Goal: Transaction & Acquisition: Purchase product/service

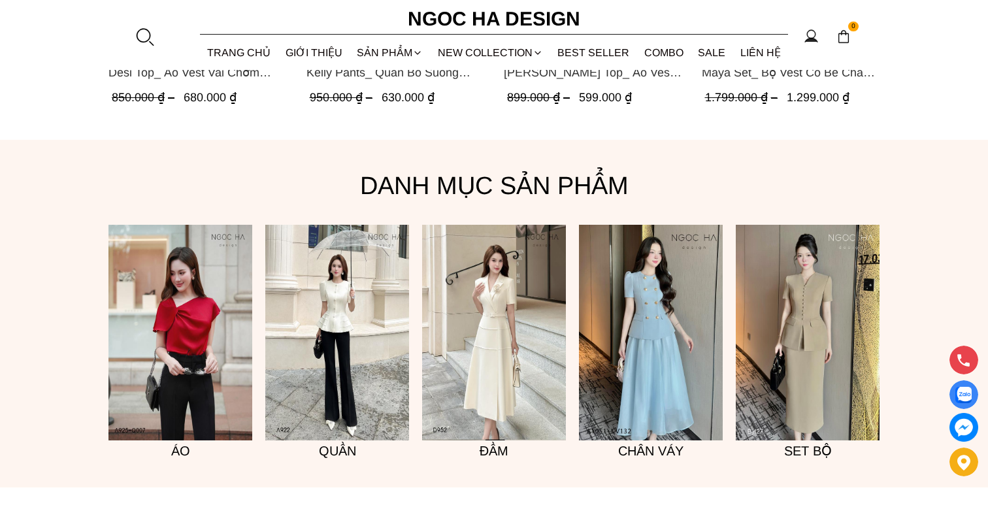
scroll to position [1177, 0]
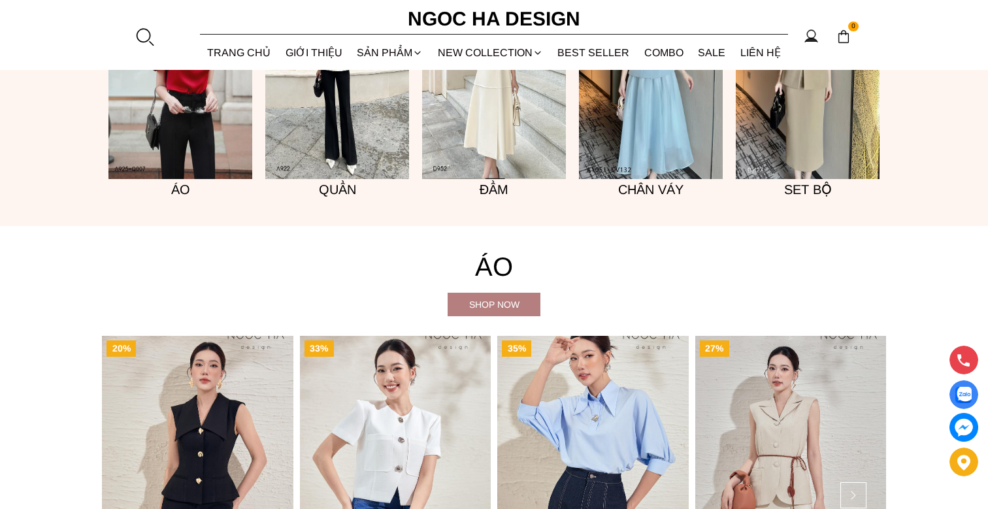
click at [180, 191] on h5 "Áo" at bounding box center [181, 189] width 144 height 21
click at [178, 152] on img at bounding box center [181, 71] width 144 height 216
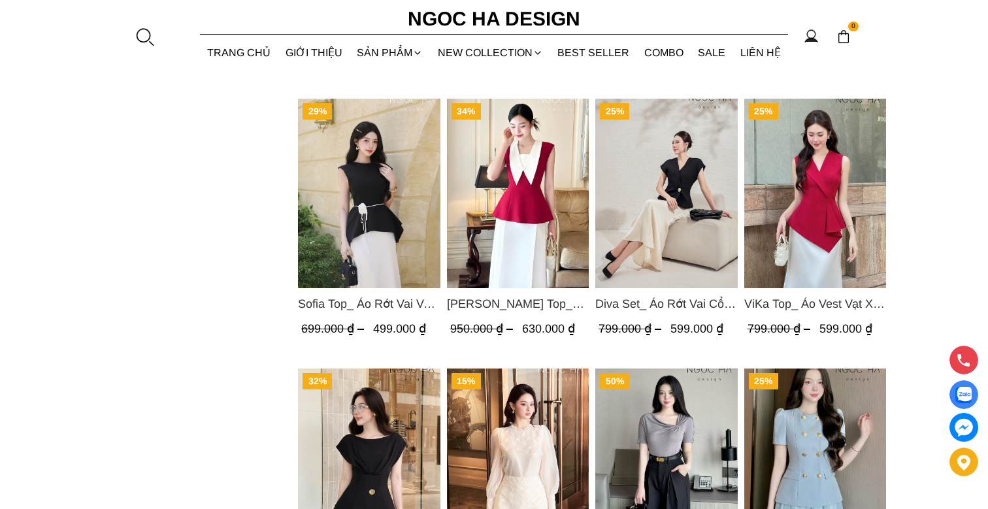
scroll to position [1503, 0]
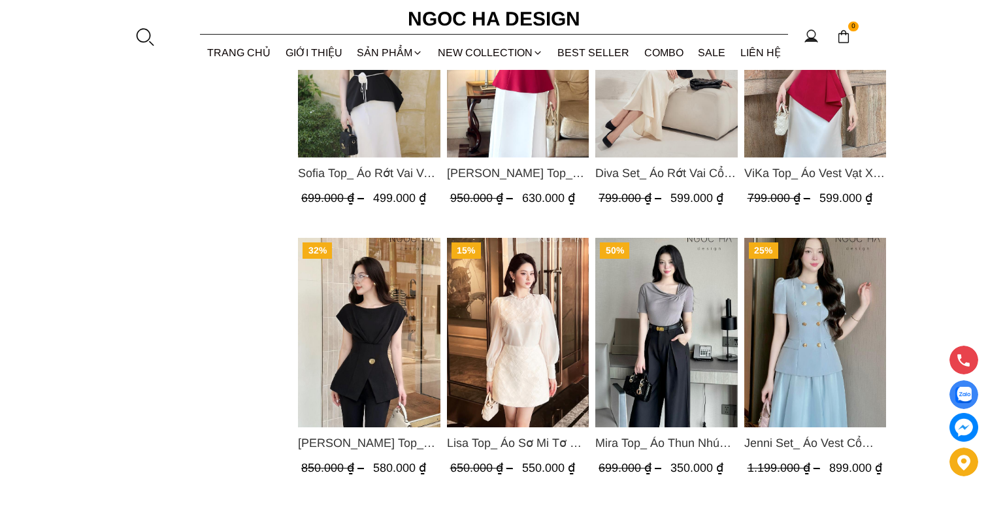
click at [699, 111] on img "Product image - Diva Set_ Áo Rớt Vai Cổ V, Chân Váy Lụa Đuôi Cá A1078+CV134" at bounding box center [666, 63] width 142 height 190
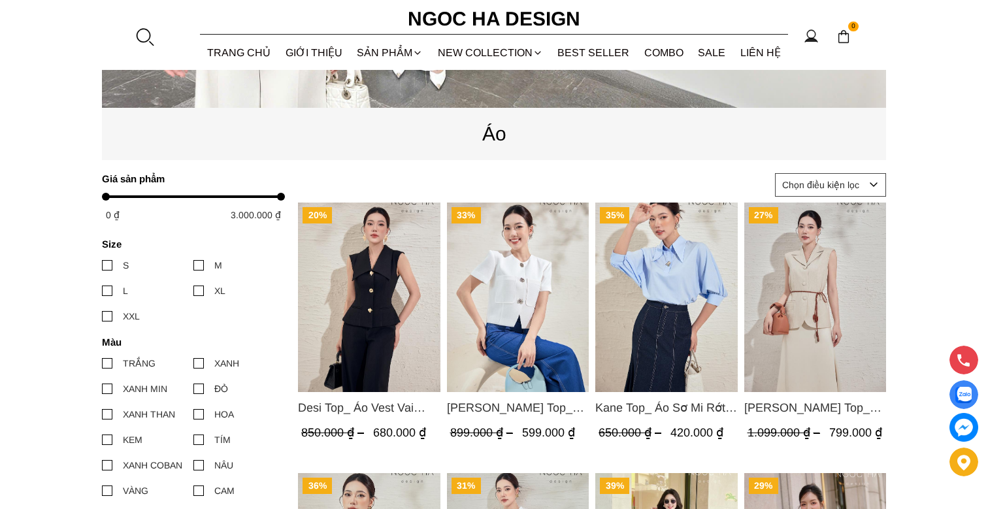
scroll to position [523, 0]
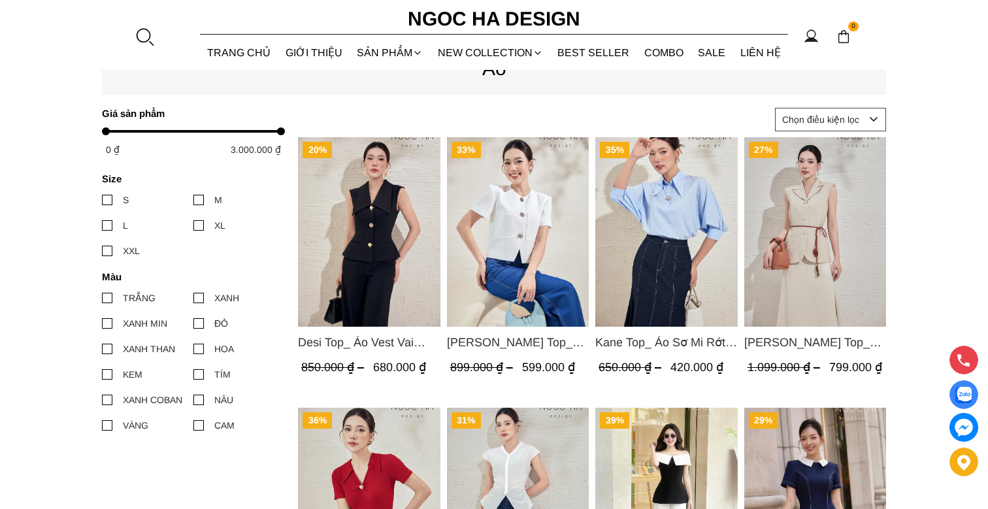
click at [419, 259] on img "Product image - Desi Top_ Áo Vest Vai Chờm Đính Cúc Dáng Lửng Màu Đen A1077" at bounding box center [369, 232] width 142 height 190
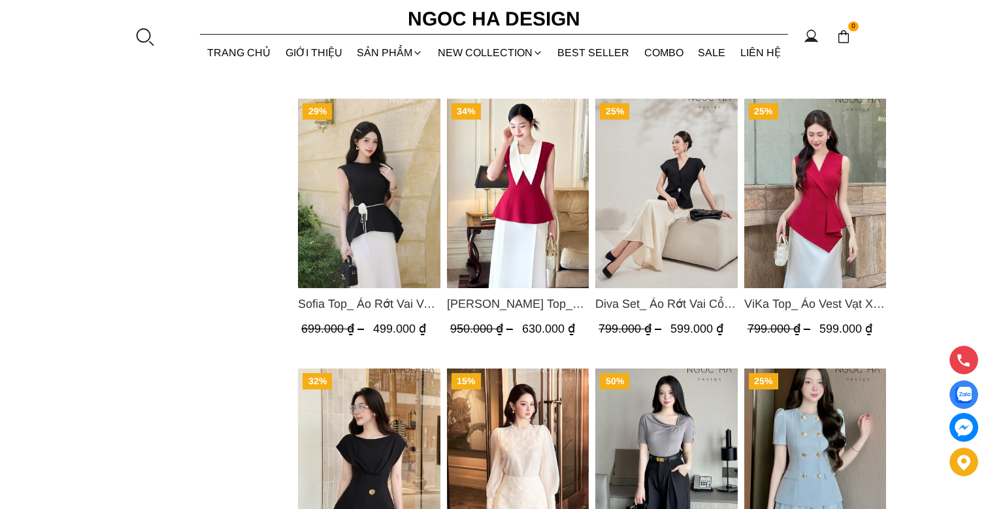
scroll to position [1634, 0]
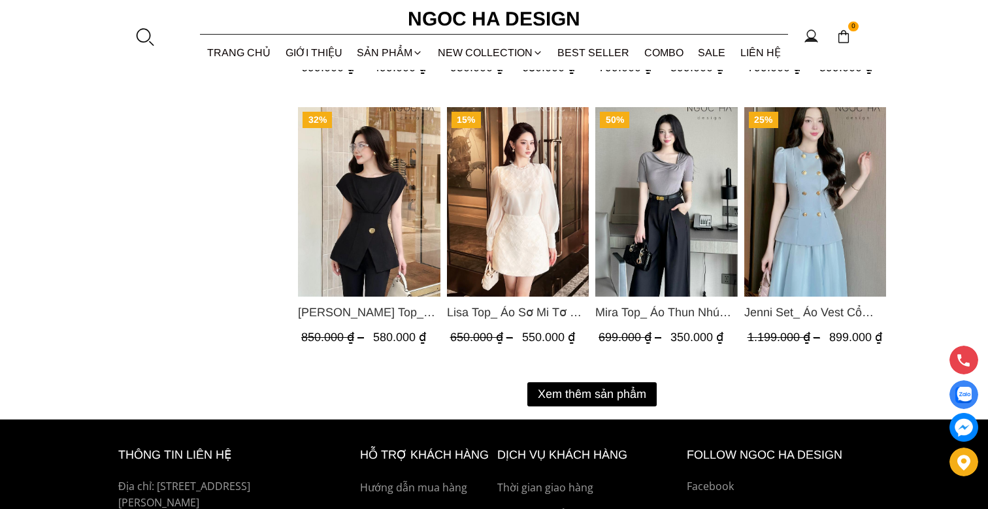
click at [596, 384] on button "Xem thêm sản phẩm" at bounding box center [591, 394] width 129 height 24
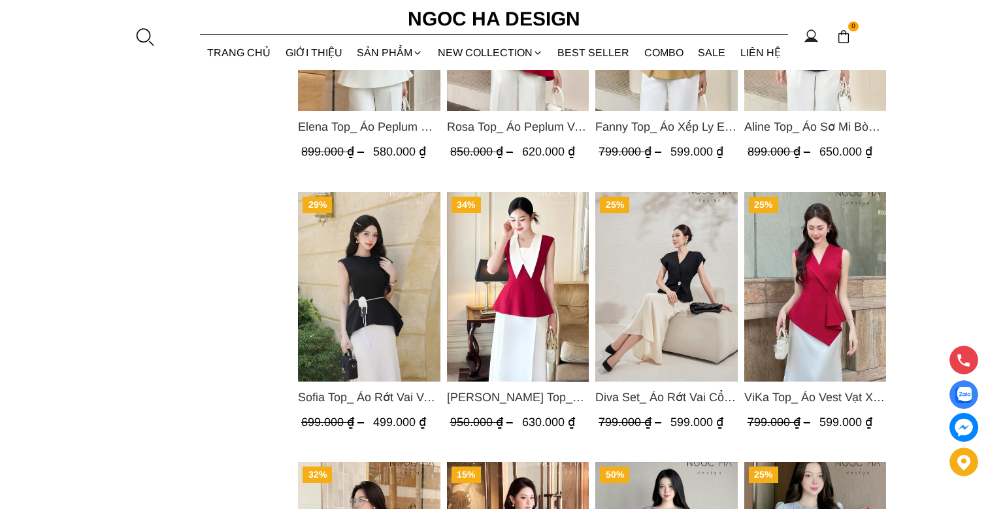
scroll to position [1214, 0]
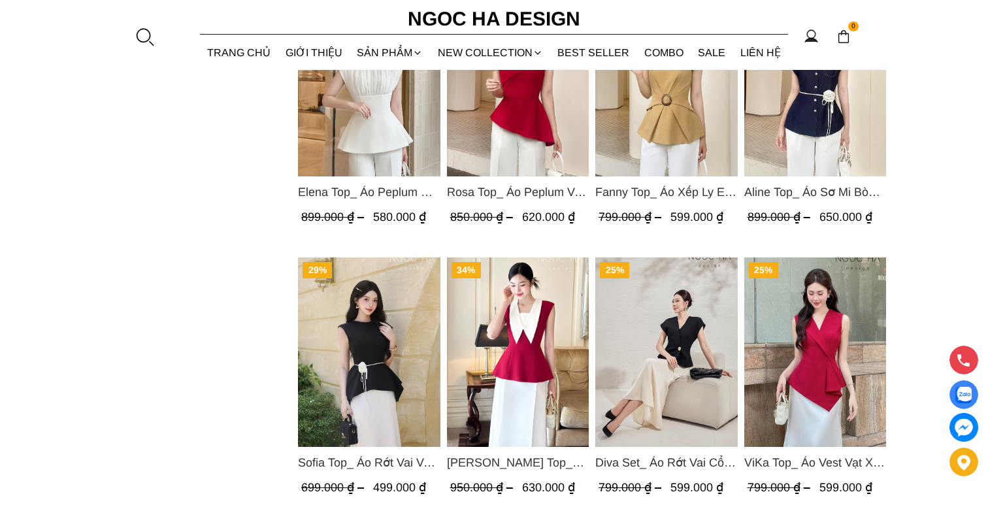
click at [650, 359] on img "Product image - Diva Set_ Áo Rớt Vai Cổ V, Chân Váy Lụa Đuôi Cá A1078+CV134" at bounding box center [666, 353] width 142 height 190
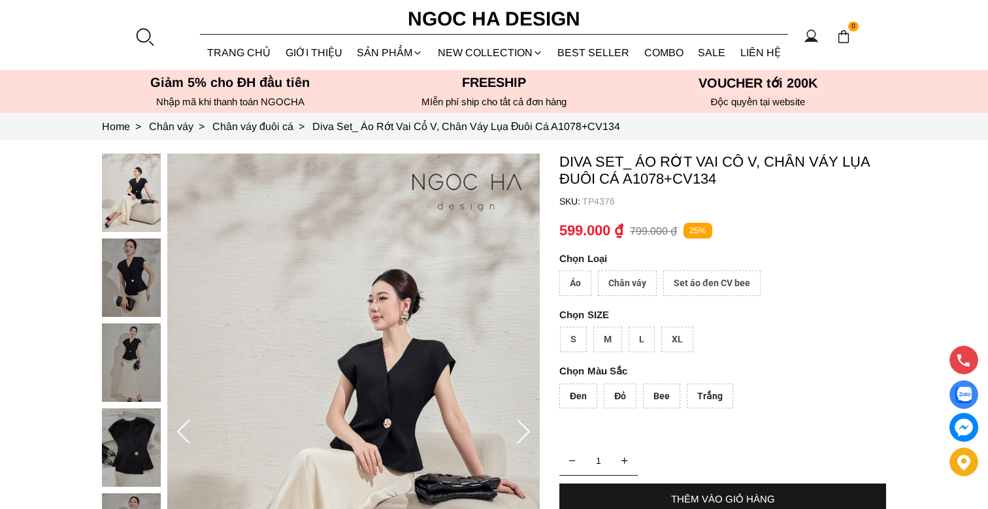
scroll to position [131, 0]
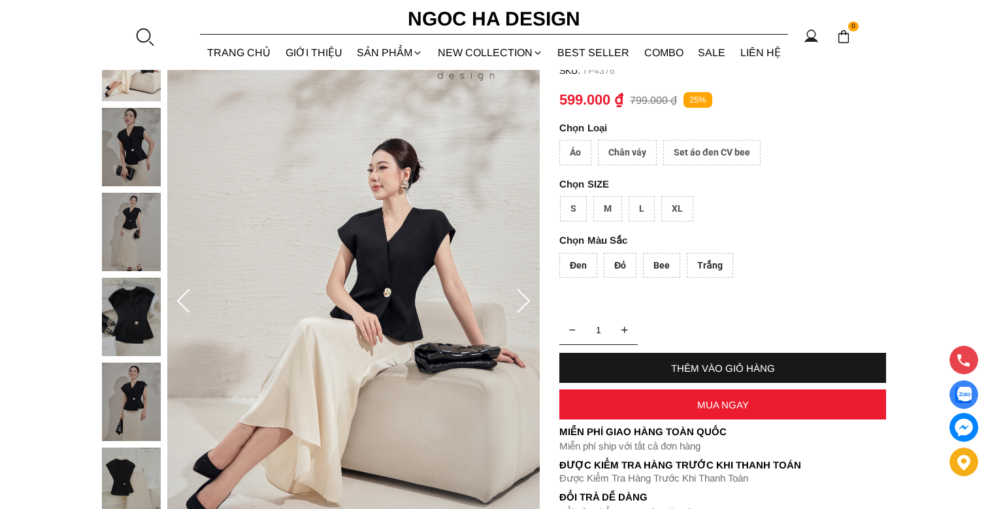
click at [125, 310] on div at bounding box center [134, 448] width 65 height 850
click at [102, 229] on img at bounding box center [131, 231] width 59 height 78
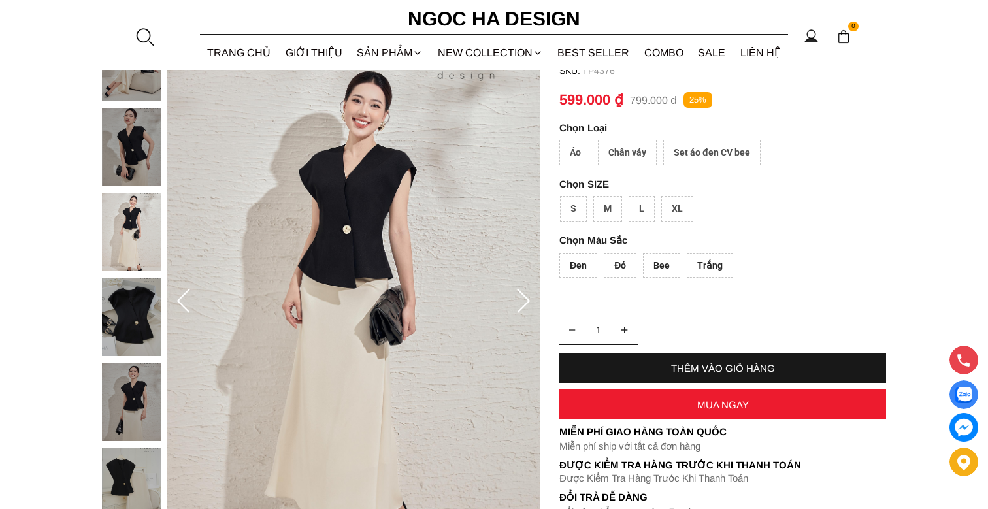
click at [135, 313] on img at bounding box center [131, 317] width 59 height 78
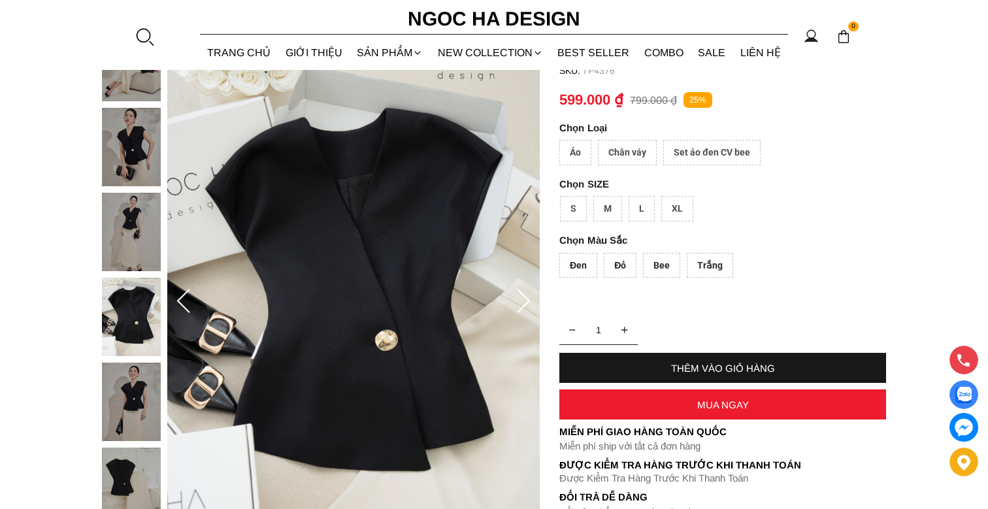
click at [573, 211] on div "S" at bounding box center [573, 208] width 27 height 25
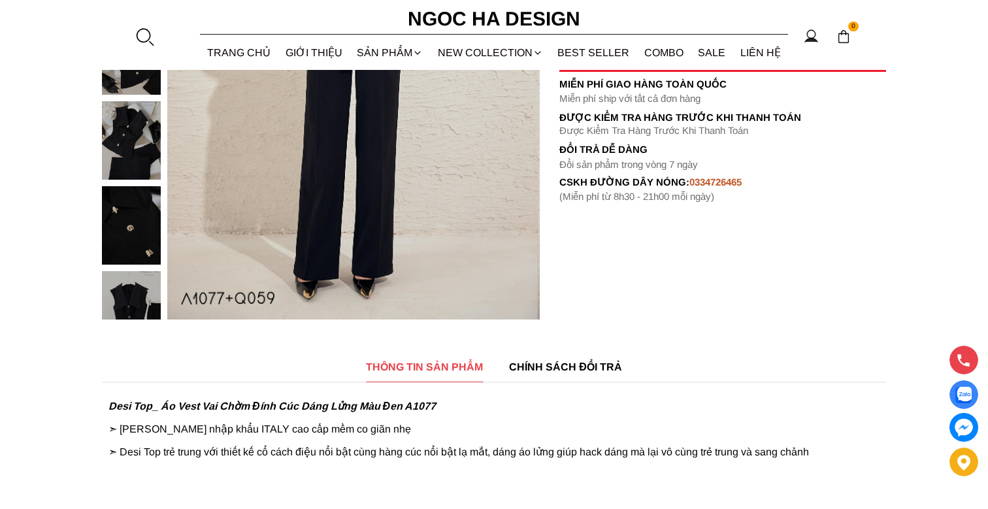
scroll to position [458, 0]
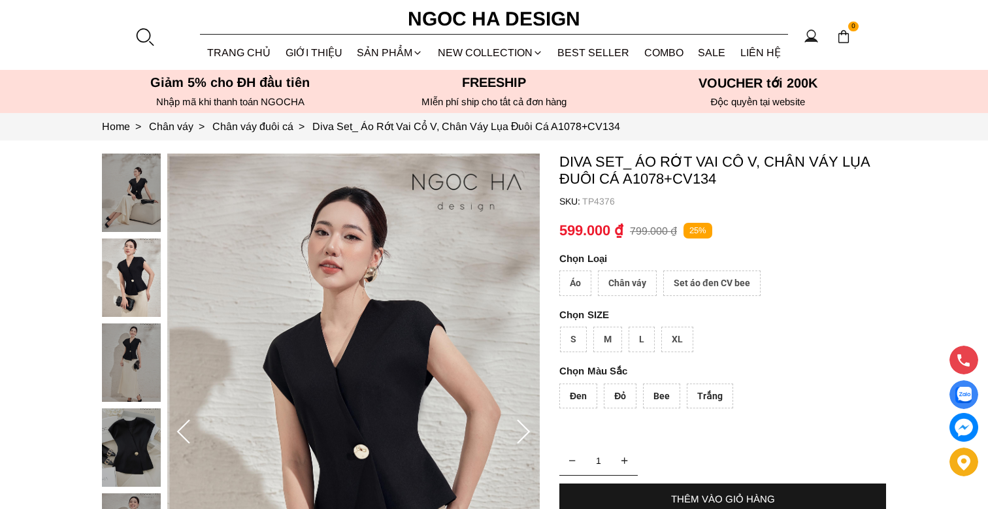
click at [701, 284] on div "Set áo đen CV bee" at bounding box center [711, 283] width 97 height 25
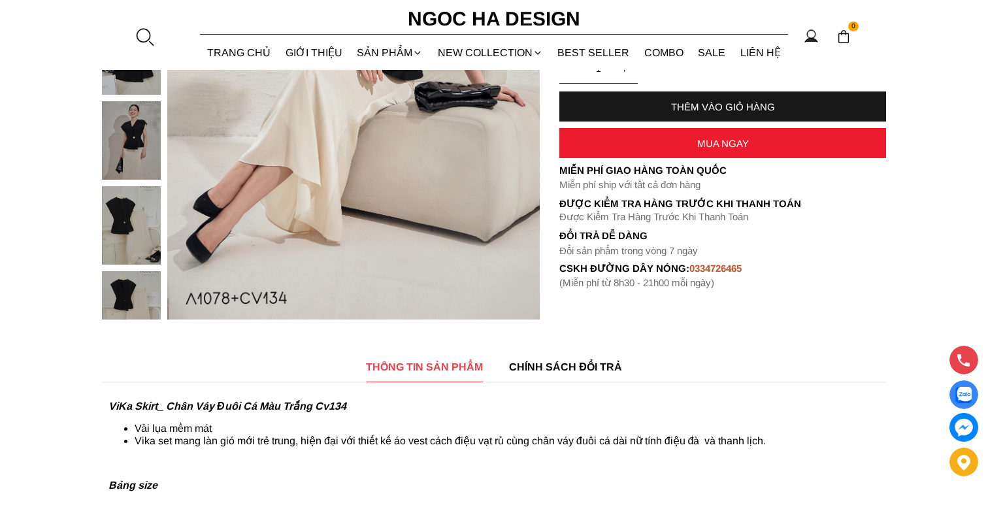
scroll to position [131, 0]
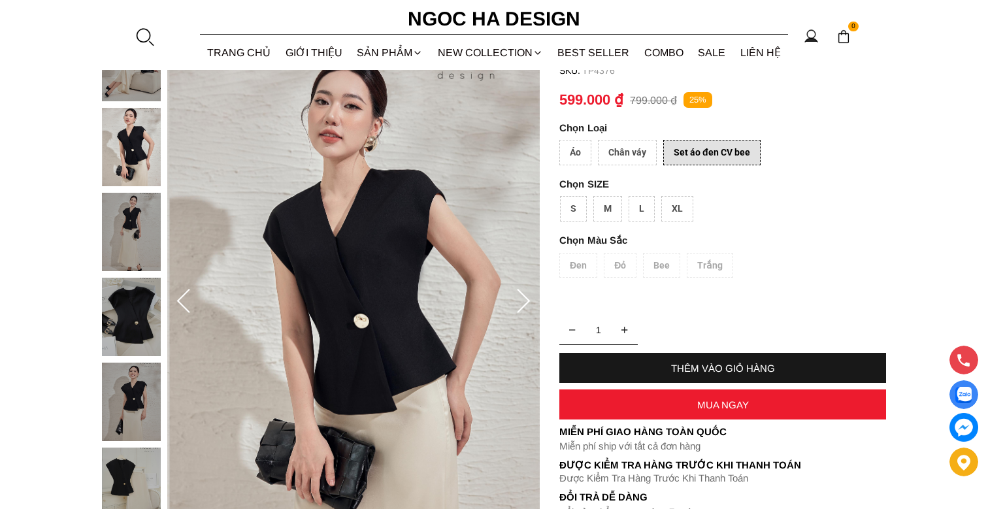
click at [560, 145] on div "Áo" at bounding box center [575, 152] width 32 height 25
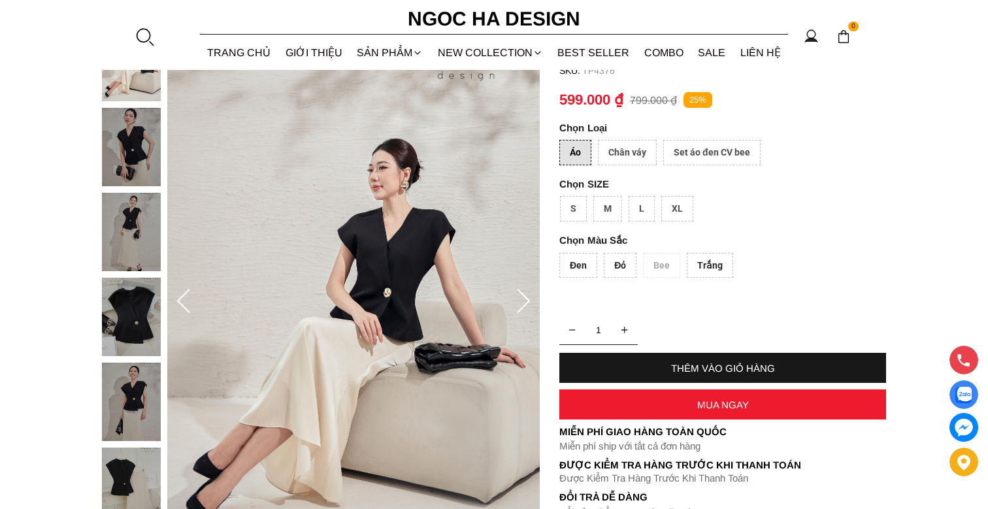
click at [573, 203] on div "S" at bounding box center [573, 208] width 27 height 25
click at [699, 153] on div "Set áo đen CV bee" at bounding box center [711, 152] width 97 height 25
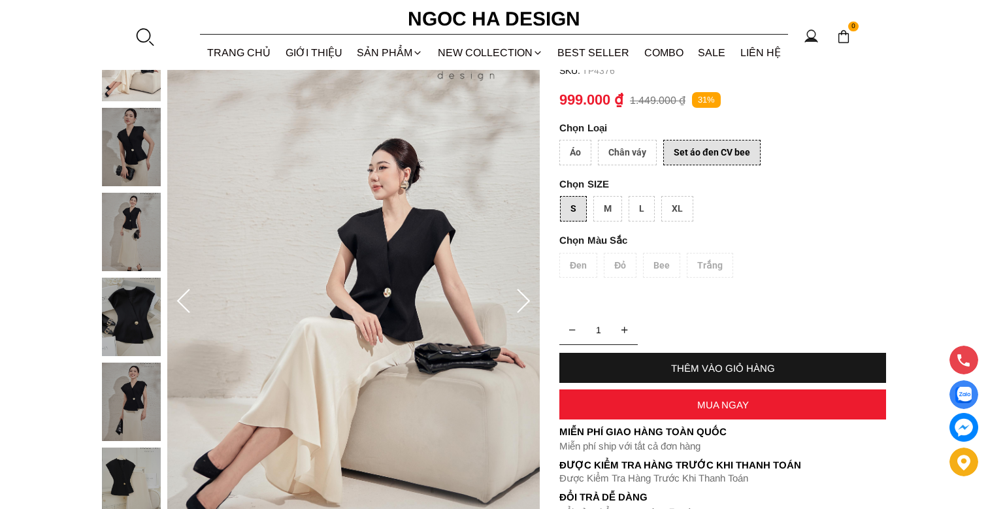
click at [570, 152] on div "Áo" at bounding box center [575, 152] width 32 height 25
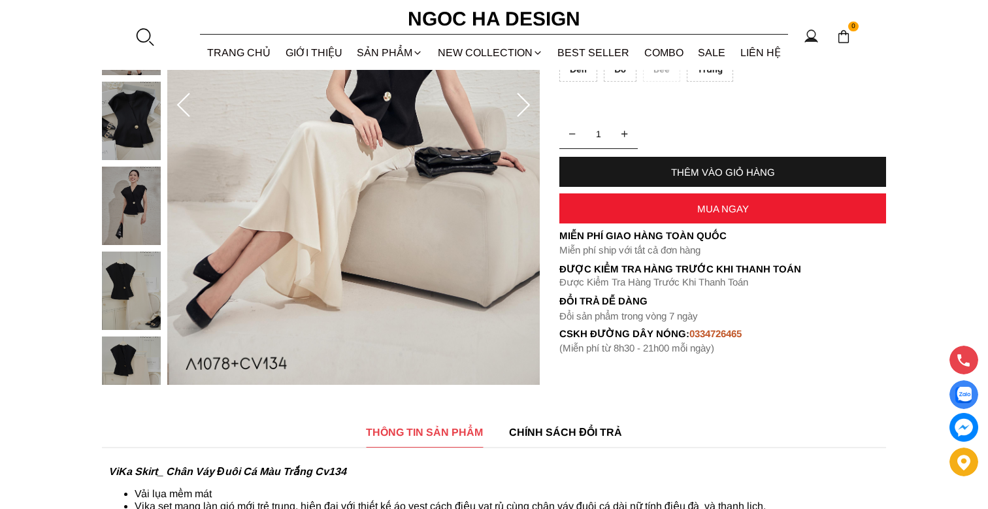
scroll to position [588, 0]
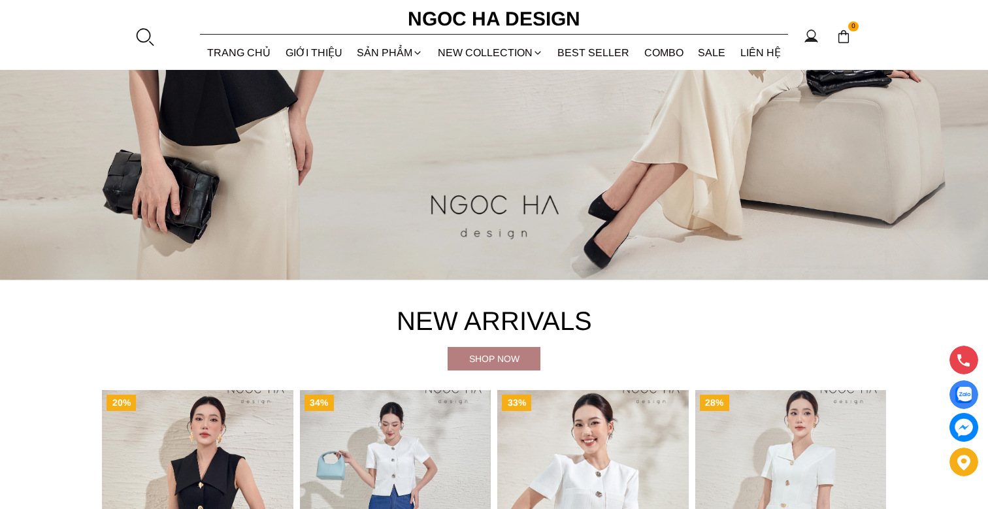
scroll to position [654, 0]
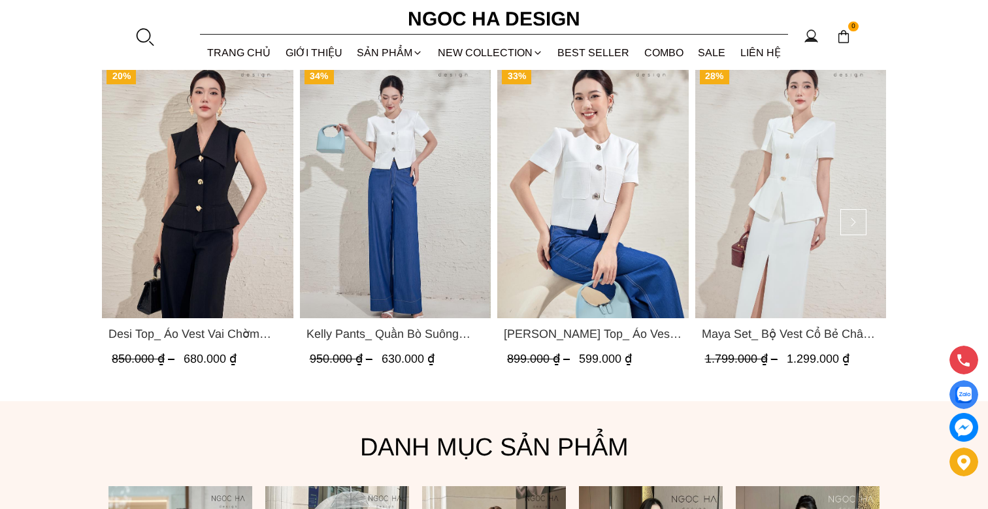
click at [185, 334] on span "Desi Top_ Áo Vest Vai Chờm Đính Cúc Dáng Lửng Màu Đen A1077" at bounding box center [198, 334] width 178 height 18
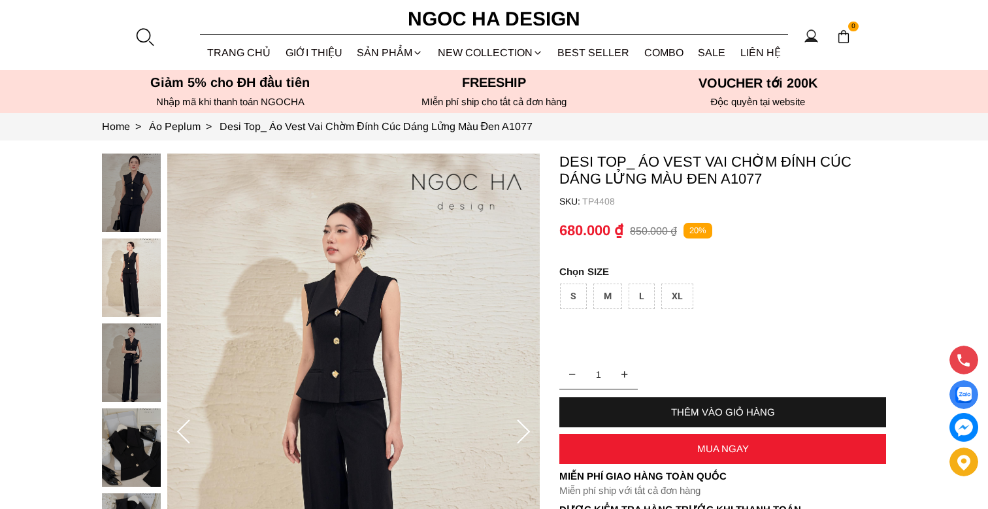
click at [573, 295] on div "S" at bounding box center [573, 296] width 27 height 25
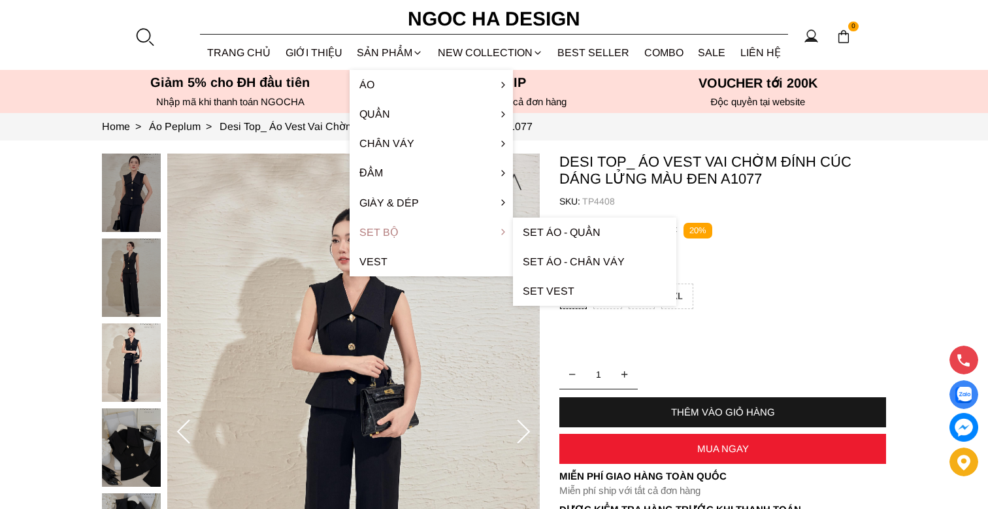
click at [398, 231] on link "Set Bộ" at bounding box center [431, 232] width 163 height 29
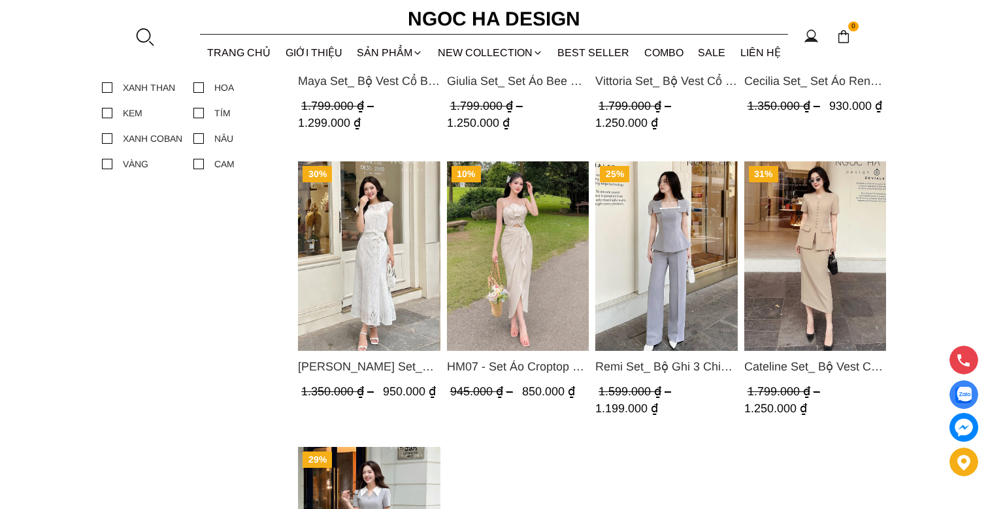
scroll to position [980, 0]
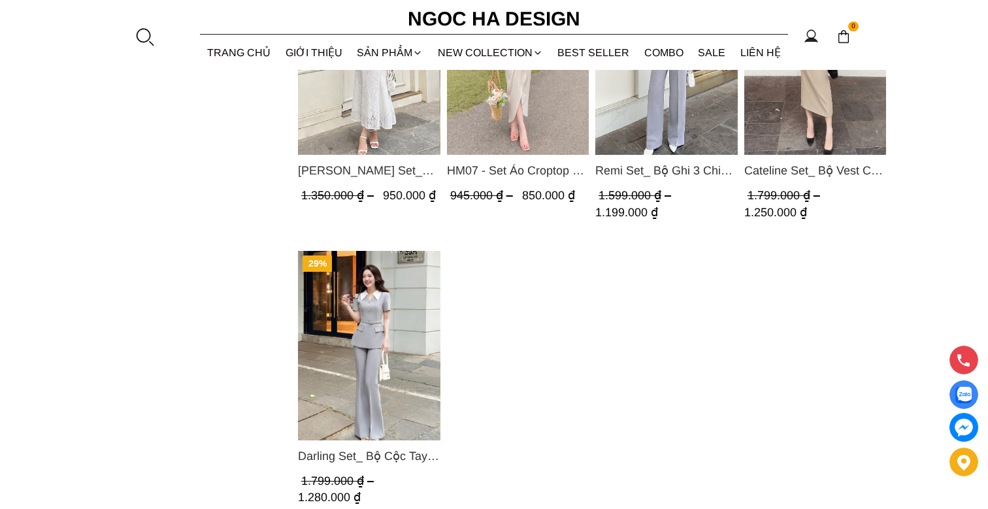
click at [375, 306] on img "Product image - Darling Set_ Bộ Cộc Tay Mix Cổ Trắng Quần Loe Màu Ghi BQ08" at bounding box center [369, 346] width 142 height 190
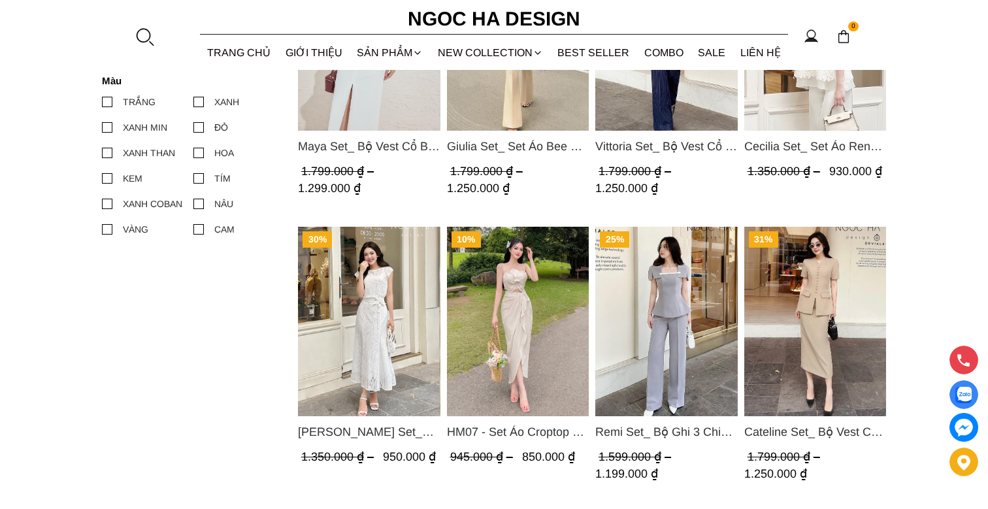
scroll to position [458, 0]
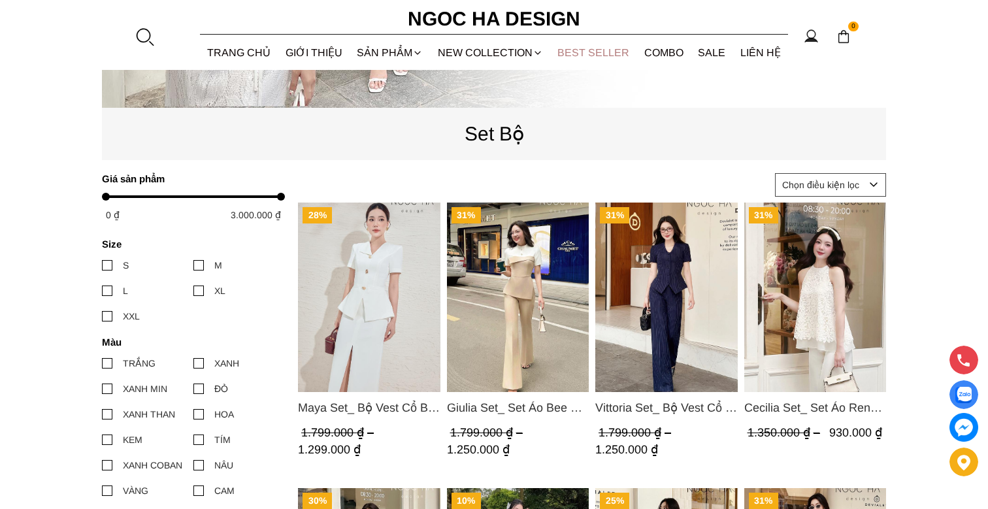
click at [575, 54] on link "BEST SELLER" at bounding box center [593, 52] width 87 height 35
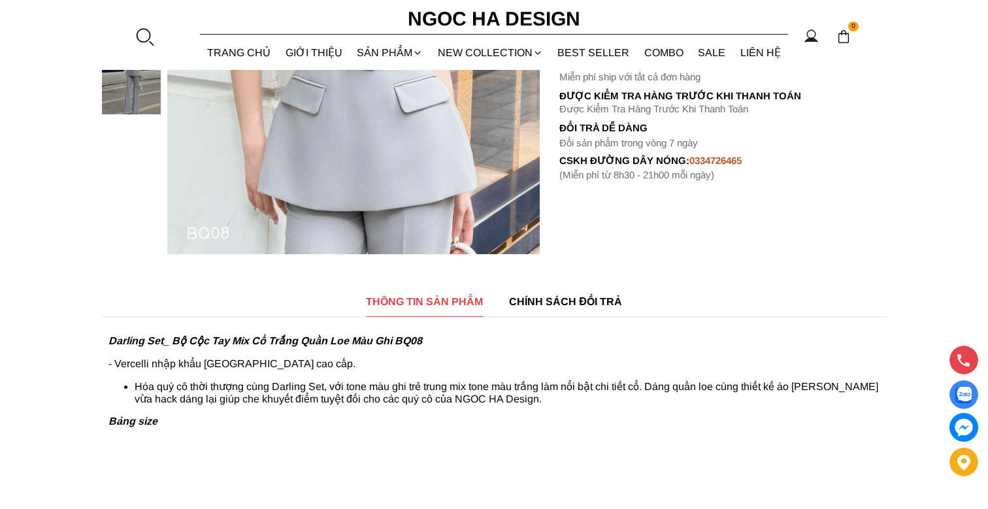
scroll to position [654, 0]
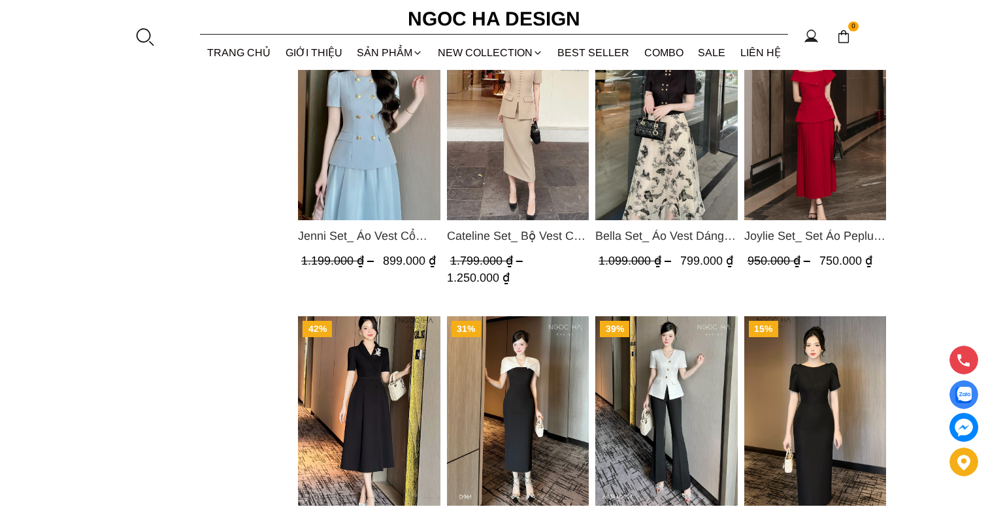
scroll to position [523, 0]
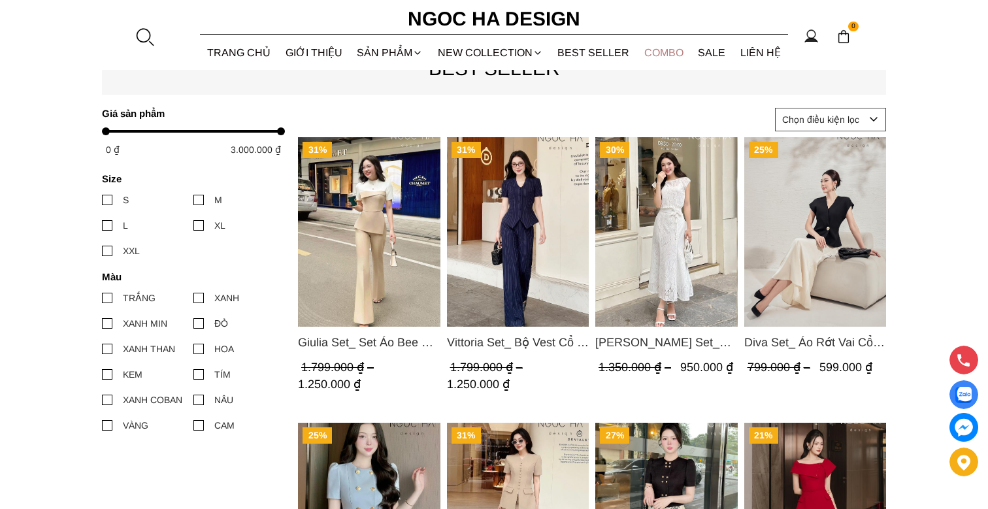
click at [654, 54] on link "Combo" at bounding box center [664, 52] width 54 height 35
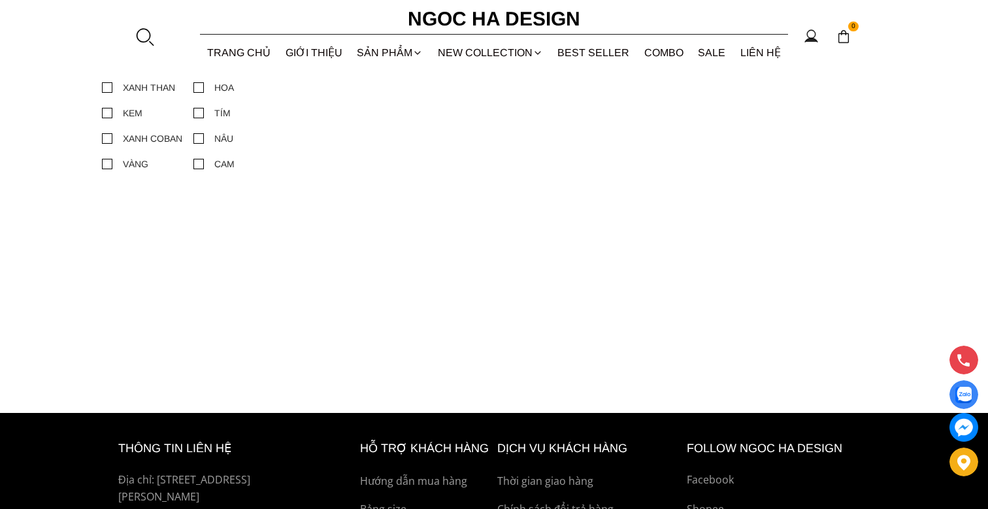
scroll to position [943, 0]
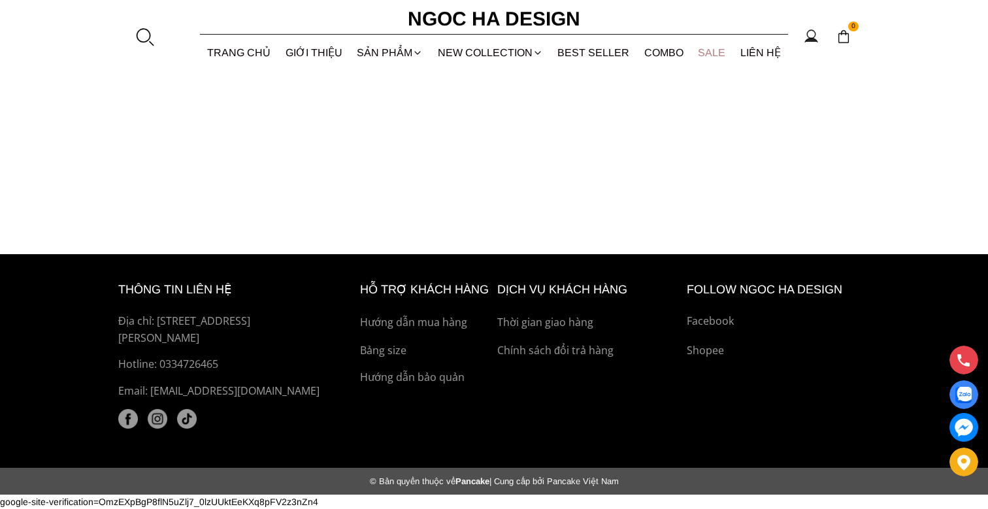
click at [708, 50] on link "SALE" at bounding box center [712, 52] width 42 height 35
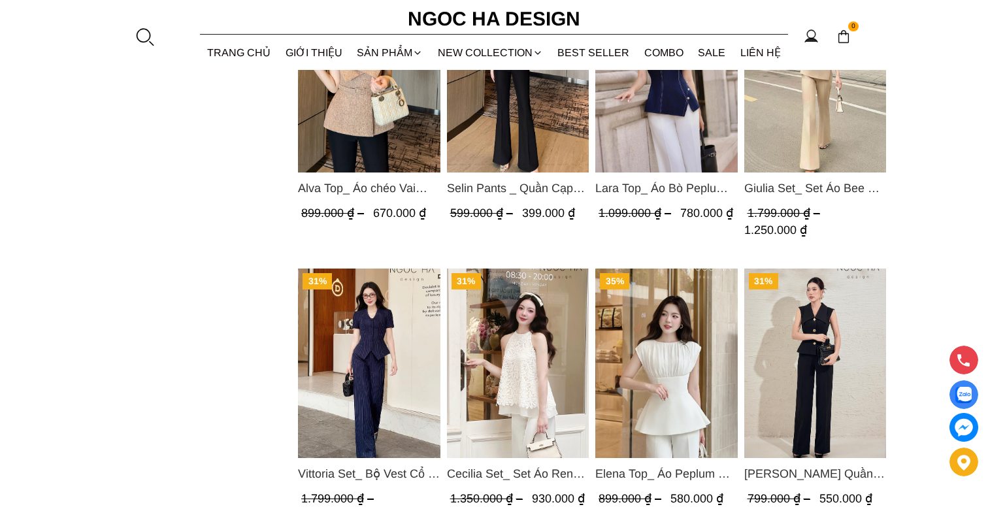
scroll to position [1634, 0]
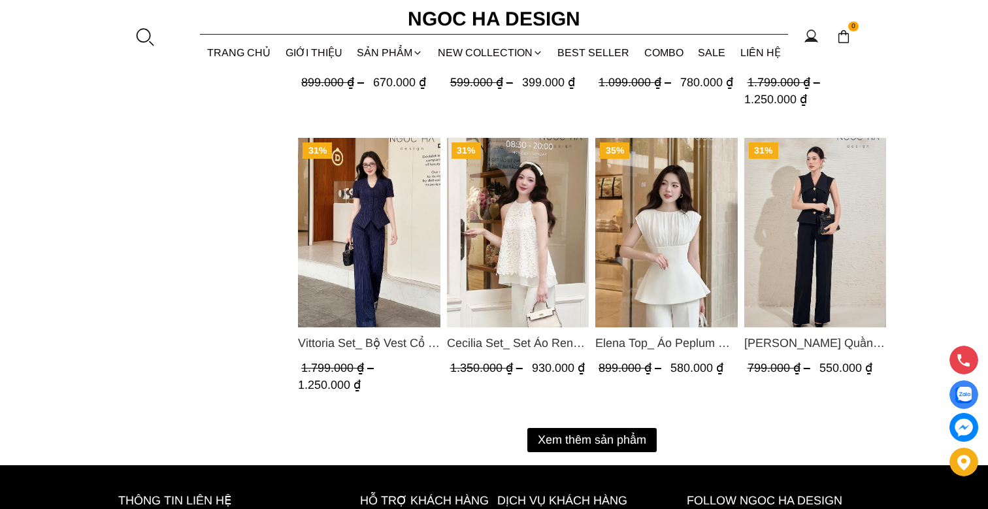
click at [601, 438] on button "Xem thêm sản phẩm" at bounding box center [591, 440] width 129 height 24
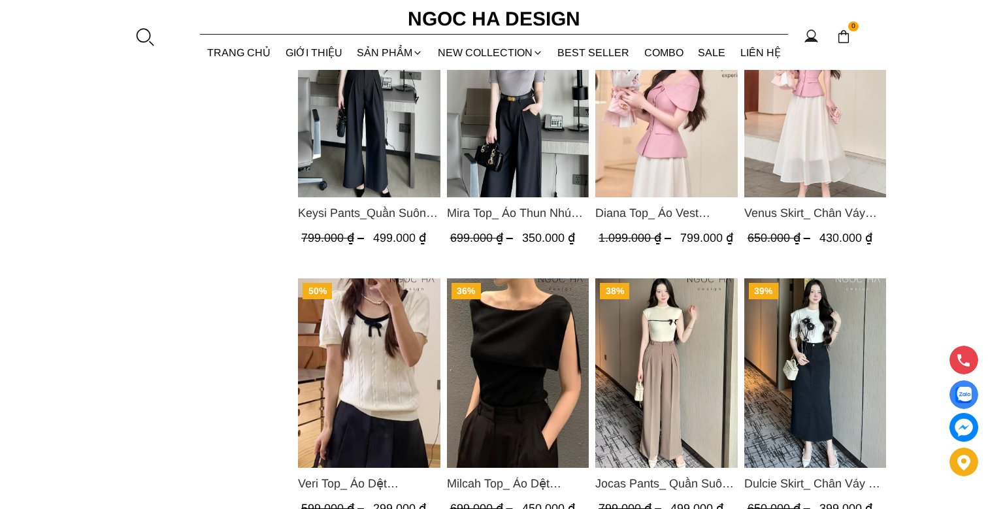
scroll to position [3137, 0]
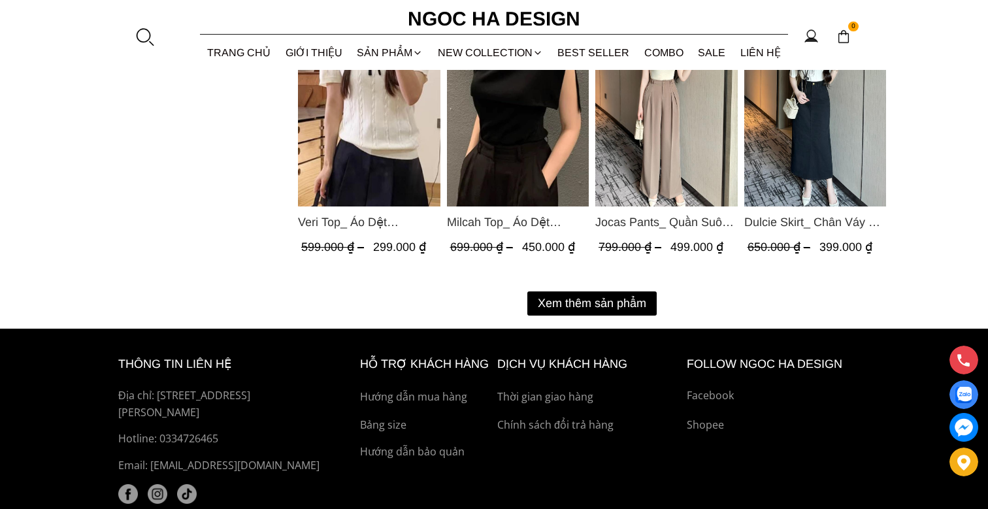
click at [630, 292] on button "Xem thêm sản phẩm" at bounding box center [591, 304] width 129 height 24
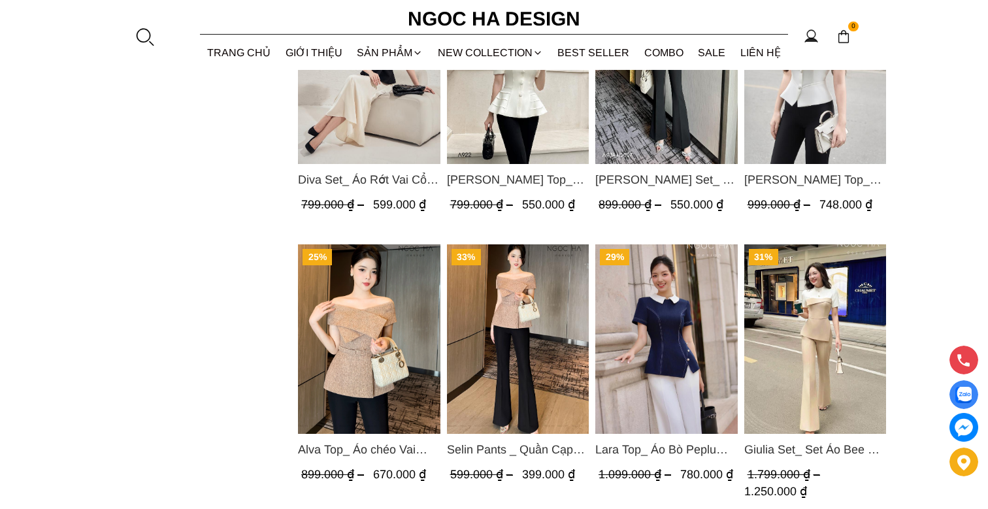
scroll to position [1111, 0]
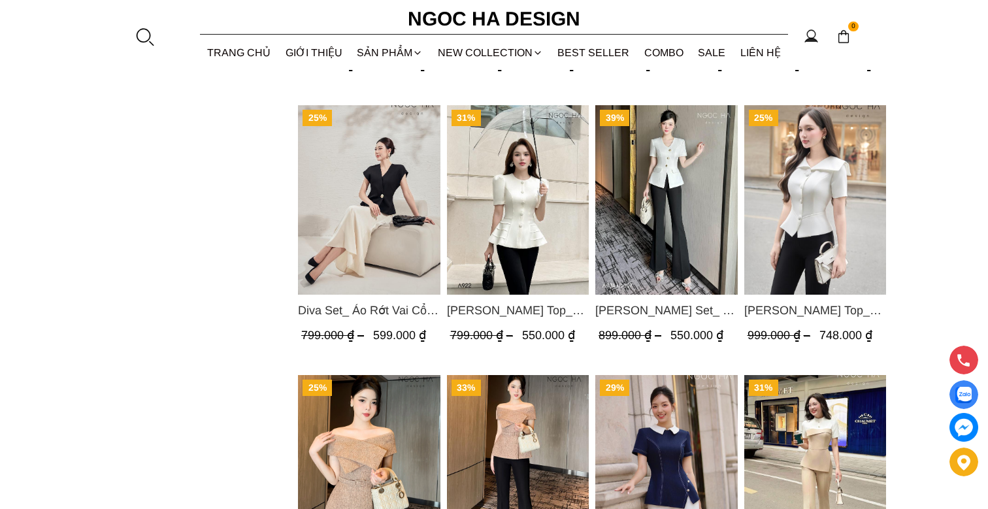
click at [373, 405] on img "Product image - Alva Top_ Áo chéo Vai Kèm Đai Màu Be A822" at bounding box center [369, 470] width 142 height 190
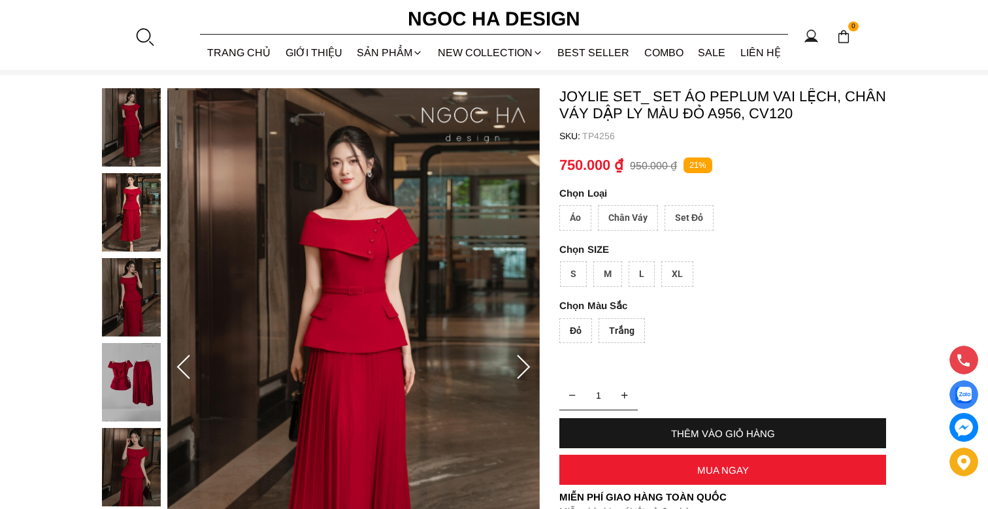
scroll to position [131, 0]
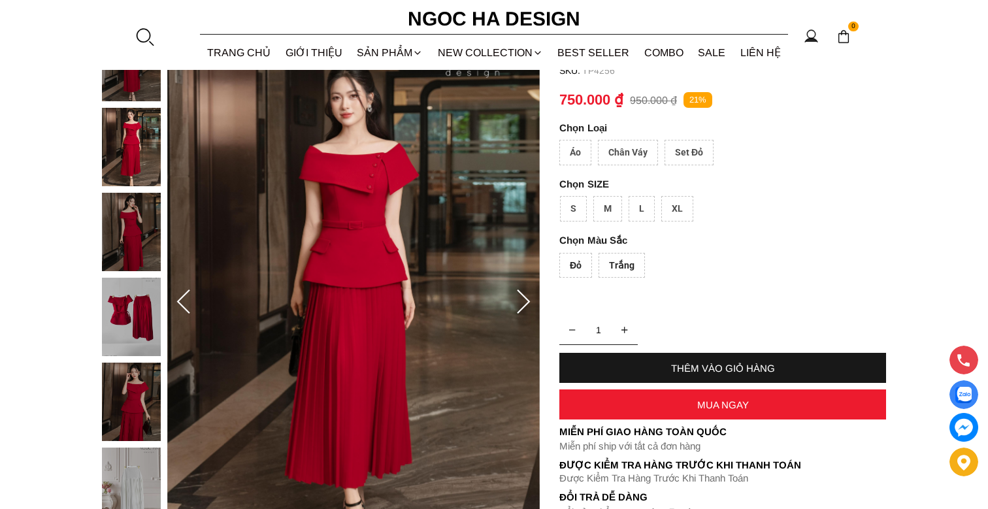
click at [692, 154] on div "Set Đỏ" at bounding box center [689, 152] width 49 height 25
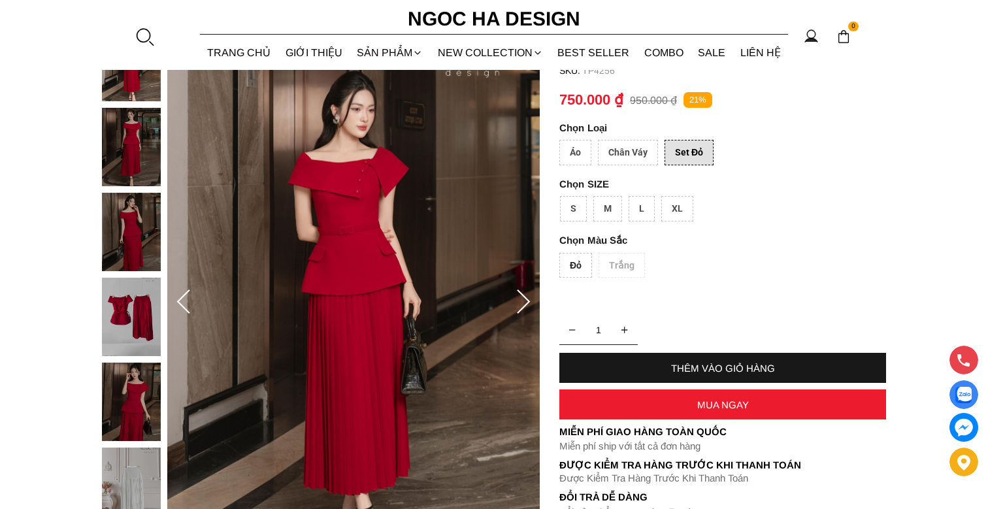
click at [569, 210] on div "S" at bounding box center [573, 208] width 27 height 25
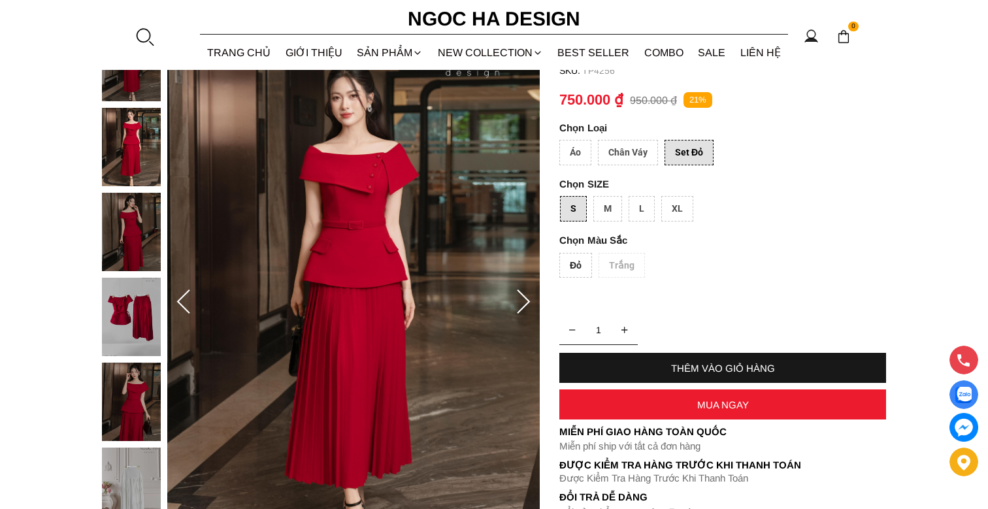
click at [120, 135] on img at bounding box center [131, 147] width 59 height 78
click at [137, 217] on img at bounding box center [131, 232] width 59 height 78
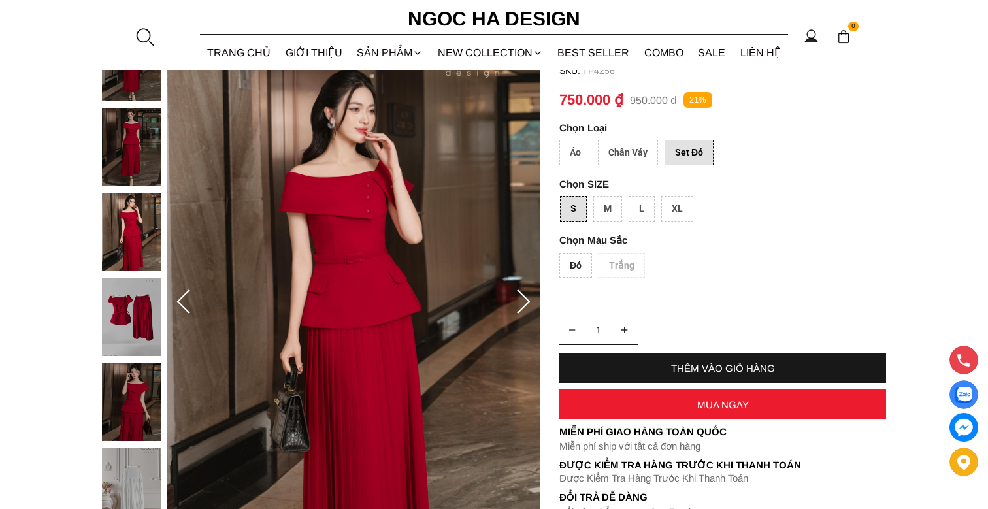
click at [146, 323] on img at bounding box center [131, 317] width 59 height 78
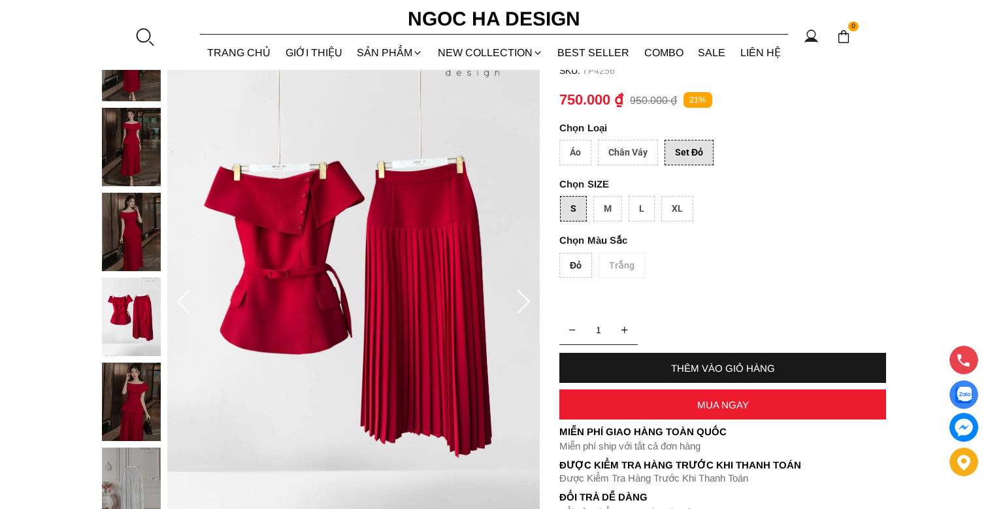
scroll to position [261, 0]
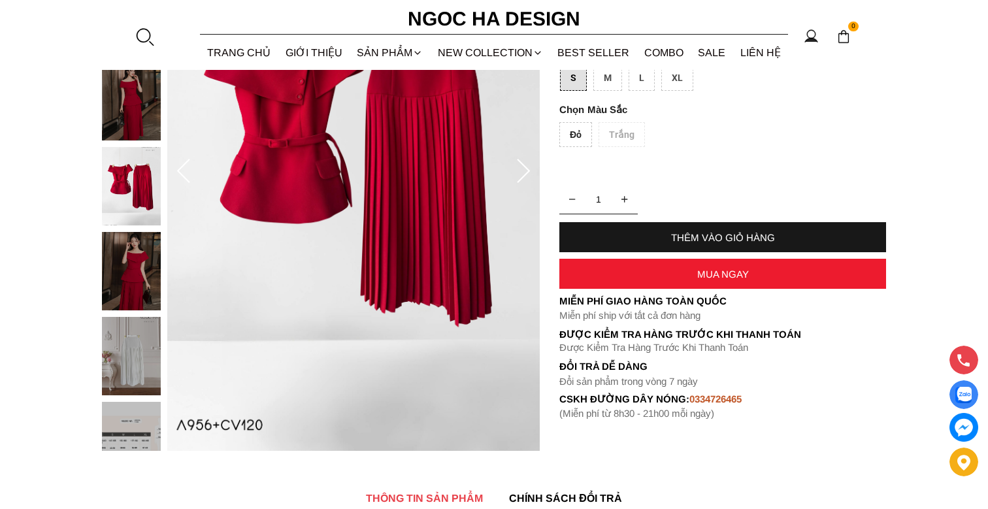
click at [144, 288] on img at bounding box center [131, 271] width 59 height 78
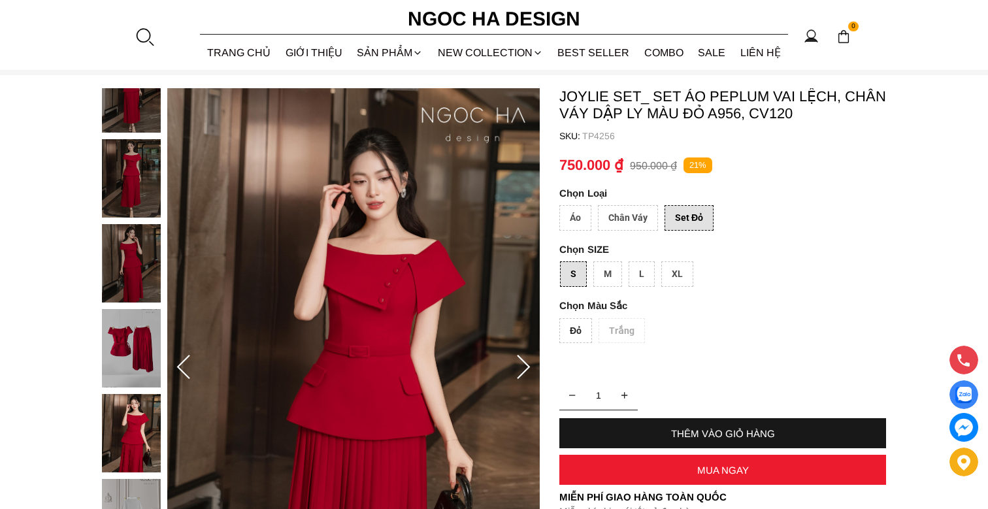
scroll to position [196, 0]
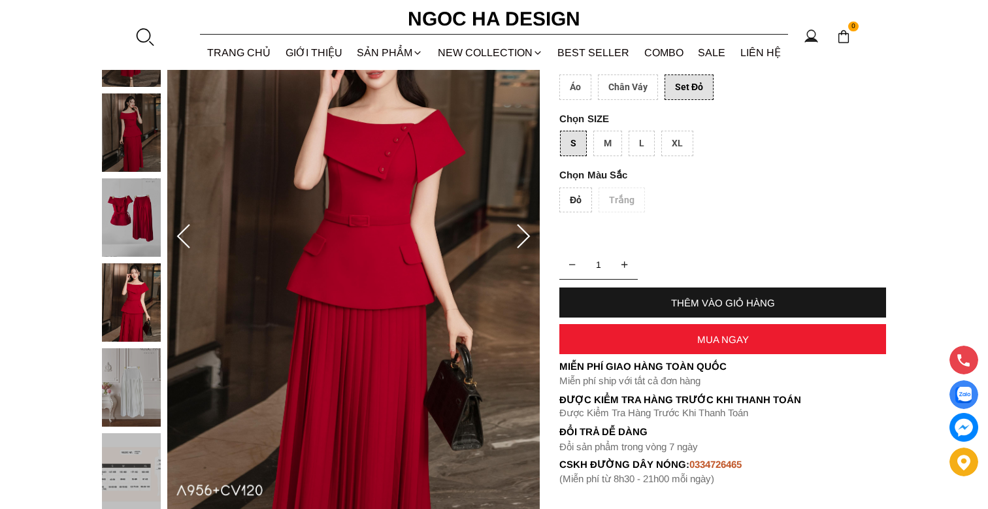
click at [128, 210] on div at bounding box center [134, 221] width 65 height 595
click at [128, 210] on img at bounding box center [131, 217] width 59 height 78
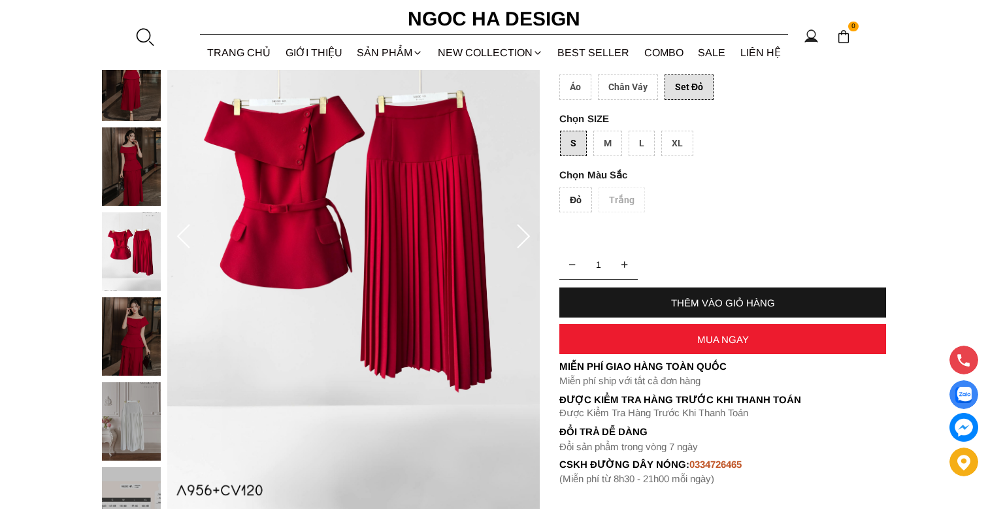
click at [133, 179] on img at bounding box center [131, 166] width 59 height 78
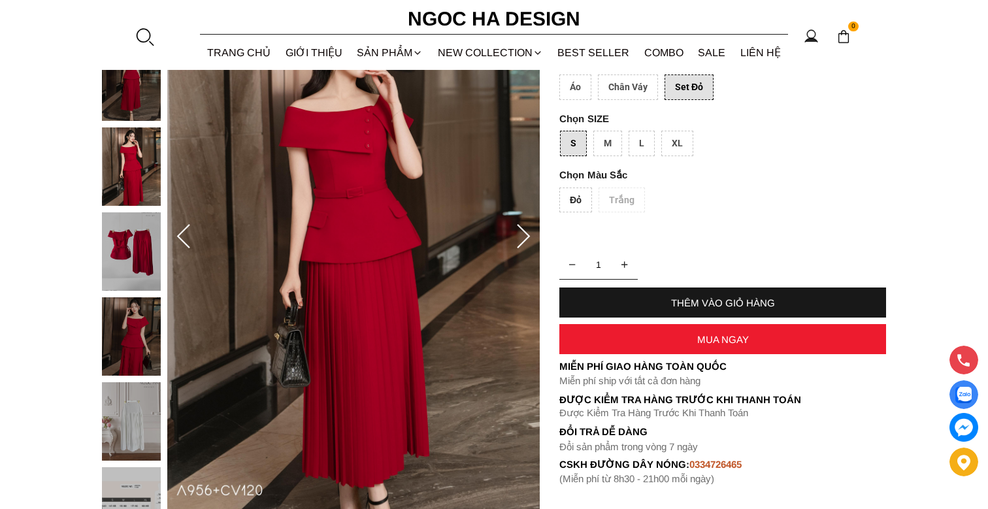
click at [131, 243] on img at bounding box center [131, 251] width 59 height 78
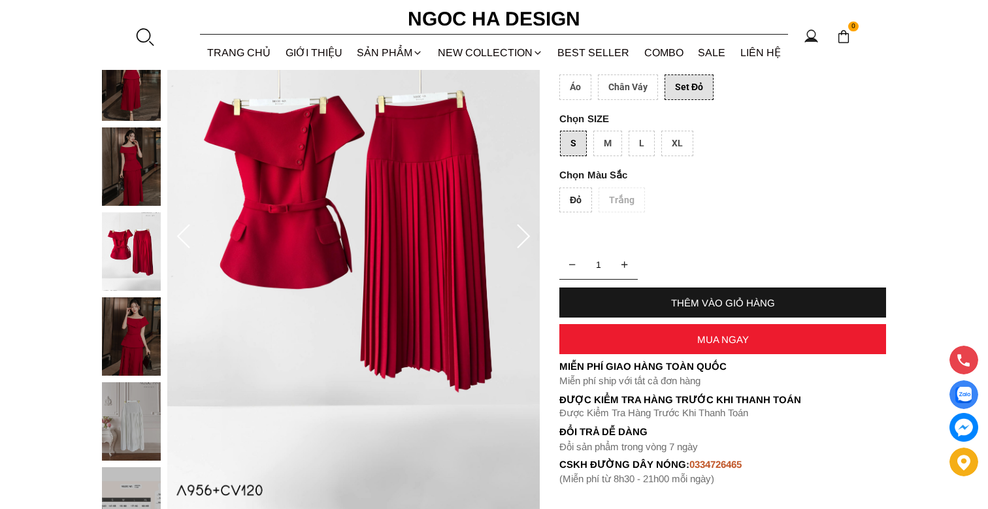
scroll to position [0, 0]
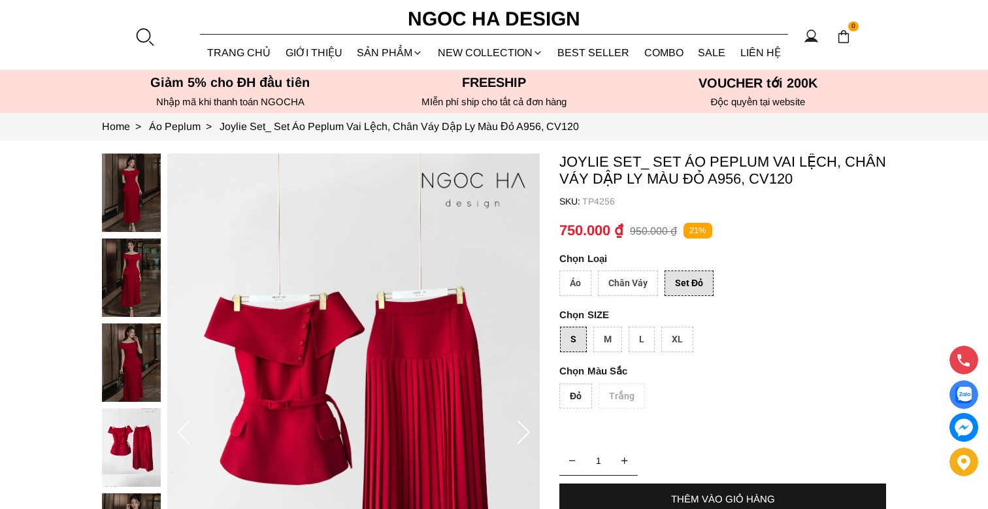
click at [125, 193] on img at bounding box center [131, 193] width 59 height 78
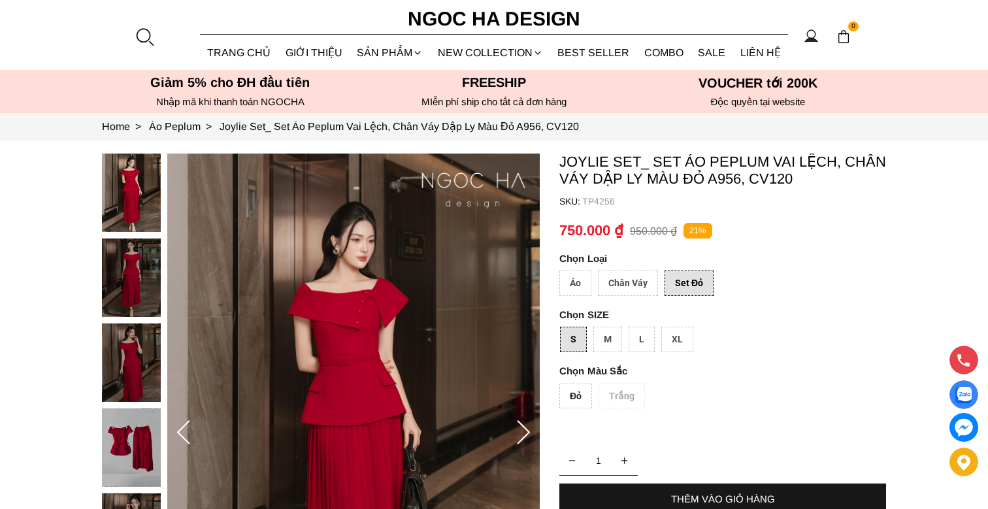
click at [576, 298] on div "Áo Chân Váy Set Đỏ" at bounding box center [722, 287] width 327 height 32
click at [576, 292] on div "Áo" at bounding box center [575, 283] width 32 height 25
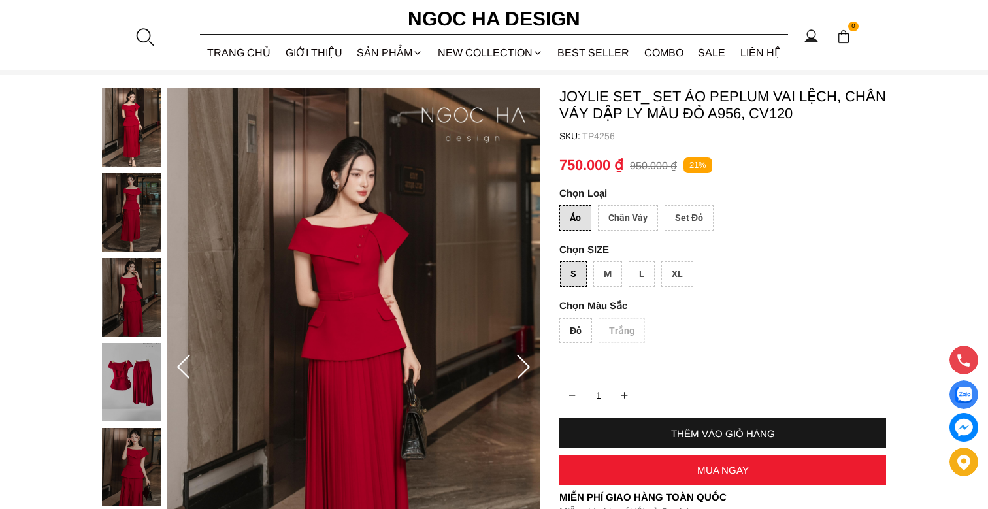
click at [569, 331] on div "Đỏ" at bounding box center [575, 330] width 33 height 25
click at [569, 277] on div "S" at bounding box center [573, 273] width 27 height 25
click at [623, 220] on div "Chân Váy" at bounding box center [628, 217] width 60 height 25
click at [576, 217] on div "Áo" at bounding box center [575, 217] width 32 height 25
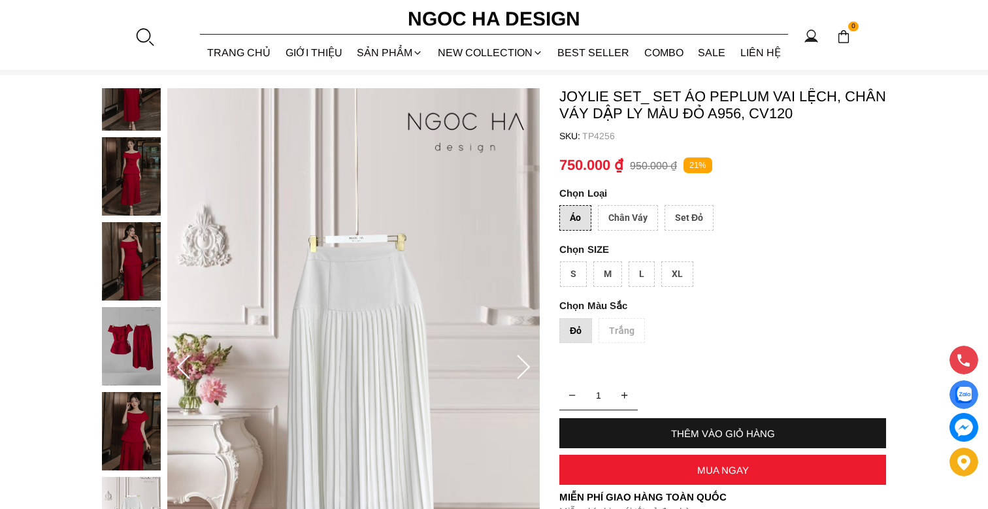
click at [130, 250] on img at bounding box center [131, 261] width 59 height 78
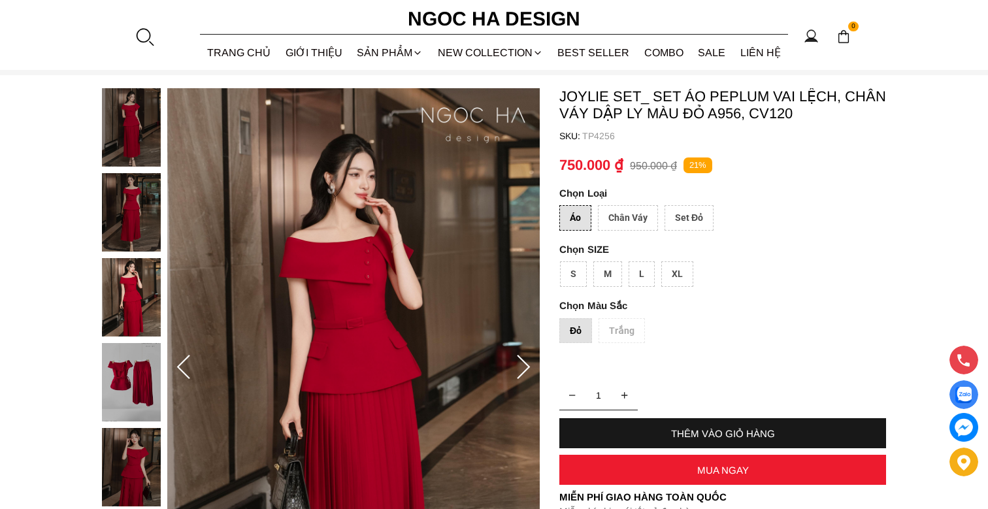
click at [131, 203] on img at bounding box center [131, 212] width 59 height 78
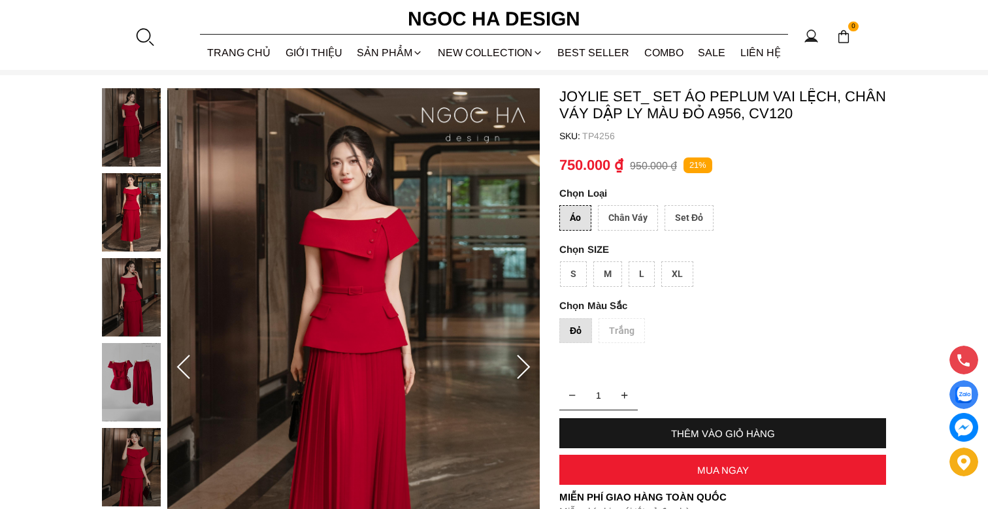
click at [126, 124] on div at bounding box center [134, 385] width 65 height 595
click at [137, 139] on img at bounding box center [131, 127] width 59 height 78
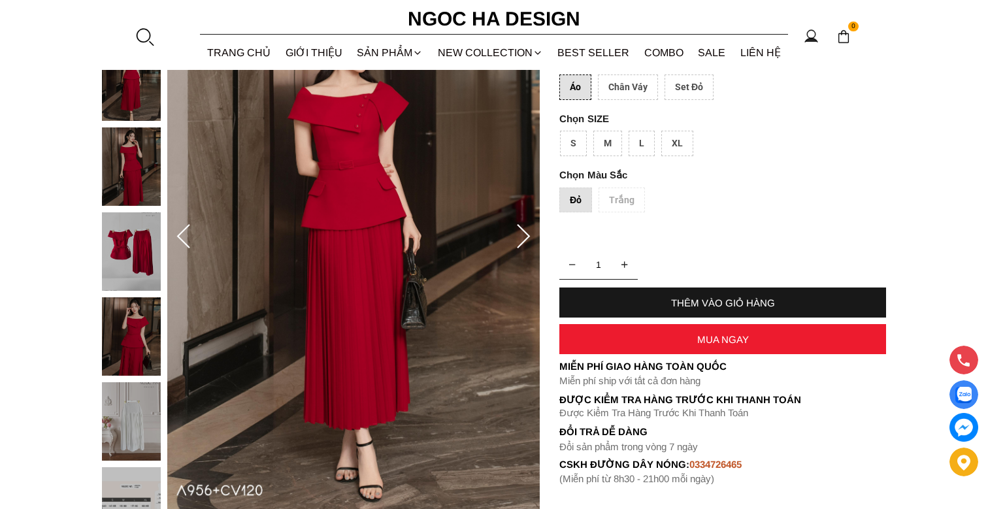
scroll to position [261, 0]
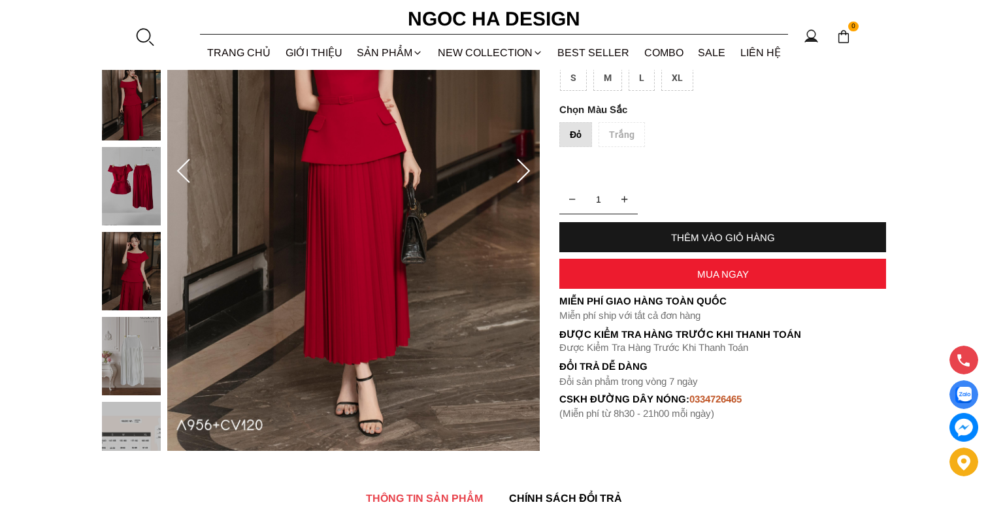
click at [122, 184] on img at bounding box center [131, 186] width 59 height 78
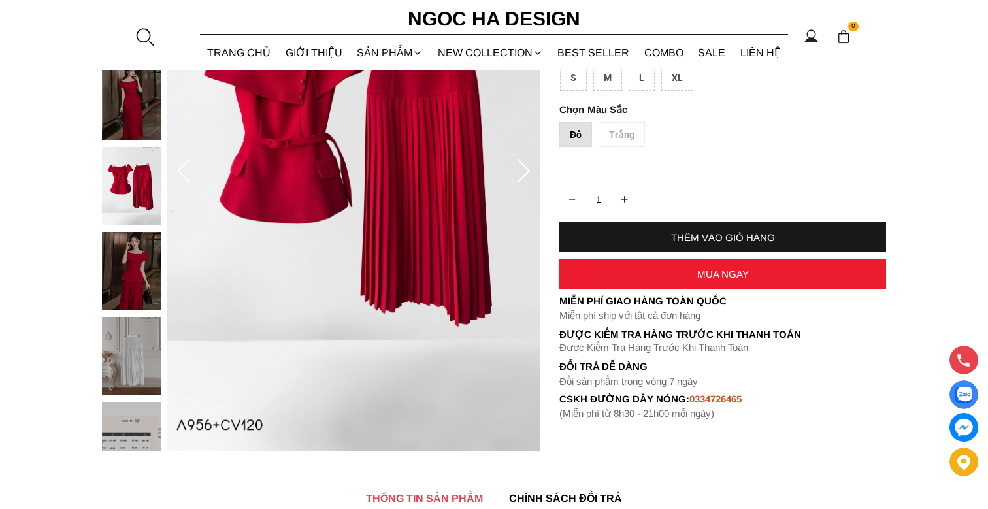
scroll to position [131, 0]
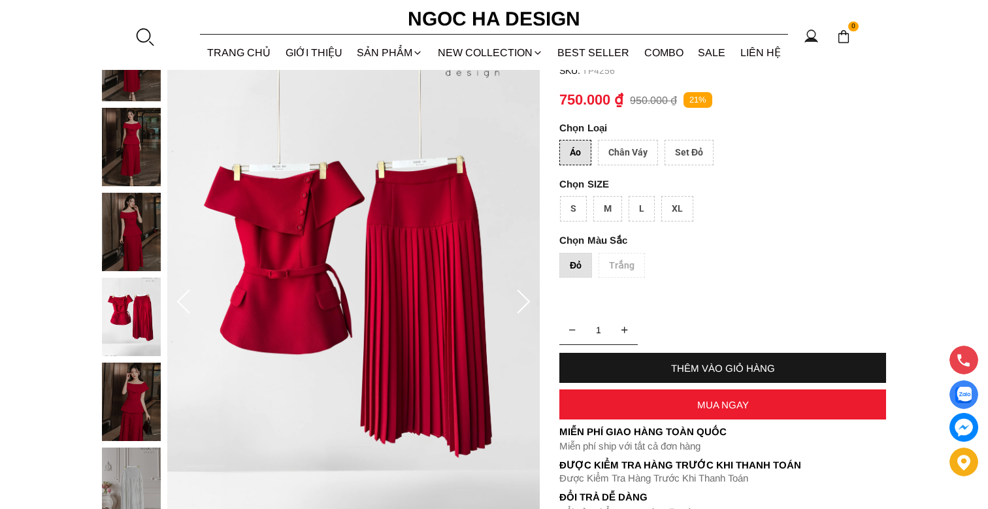
click at [573, 148] on div "Áo" at bounding box center [575, 152] width 32 height 25
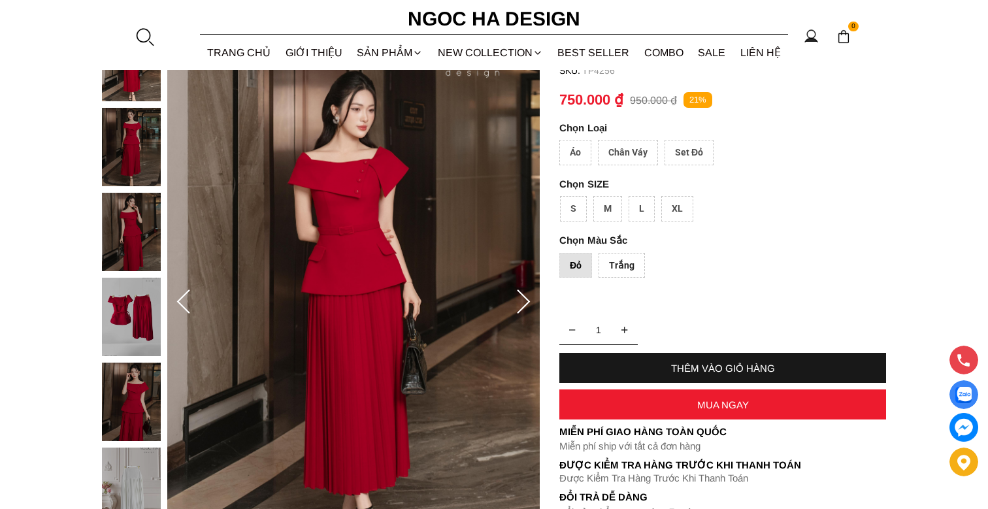
click at [573, 148] on div "Áo" at bounding box center [575, 152] width 32 height 25
click at [564, 204] on div "S" at bounding box center [573, 208] width 27 height 25
click at [707, 403] on div "MUA NGAY" at bounding box center [722, 404] width 327 height 11
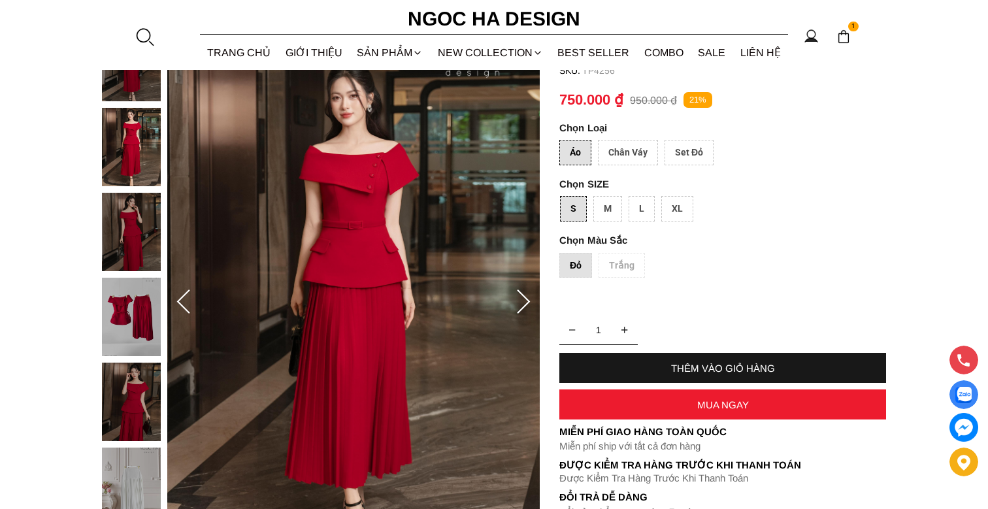
click at [688, 153] on div "Set Đỏ" at bounding box center [689, 152] width 49 height 25
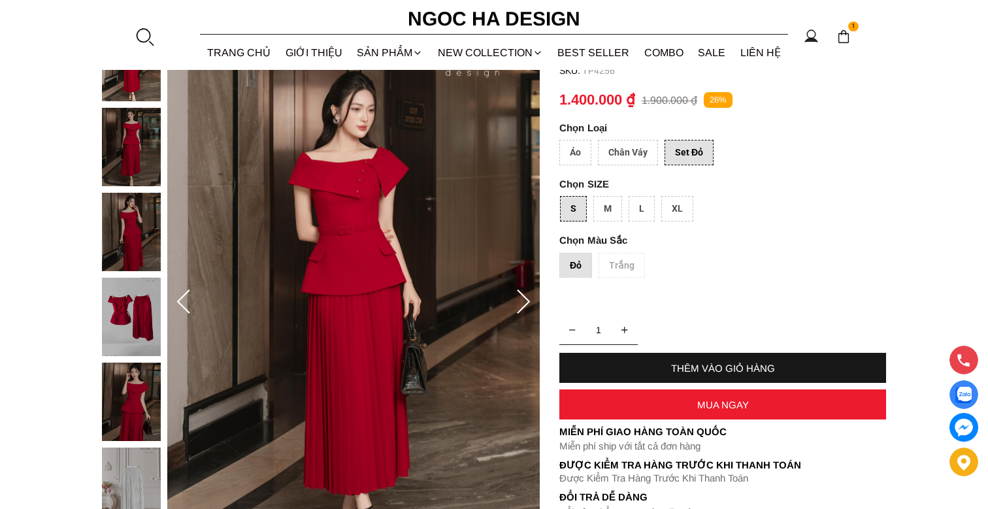
click at [582, 155] on div "Áo" at bounding box center [575, 152] width 32 height 25
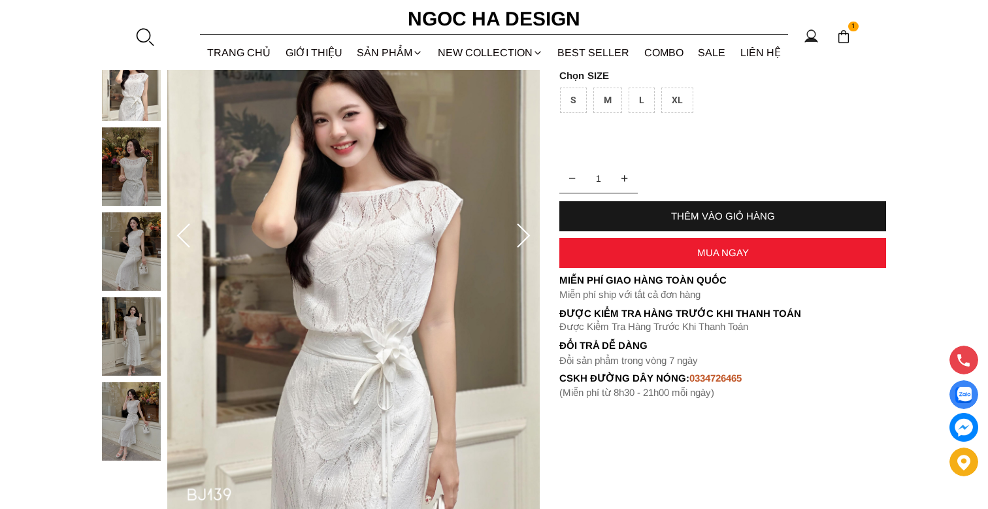
scroll to position [261, 0]
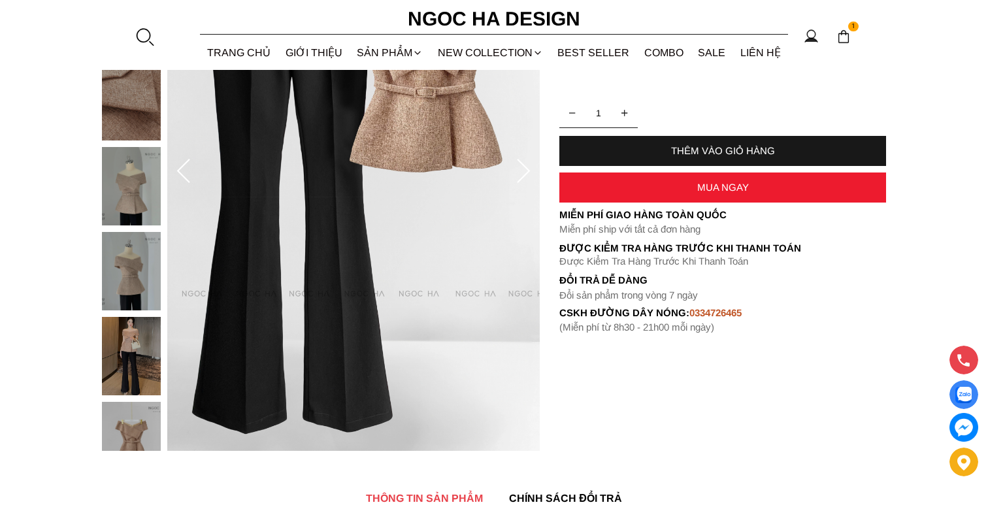
scroll to position [131, 0]
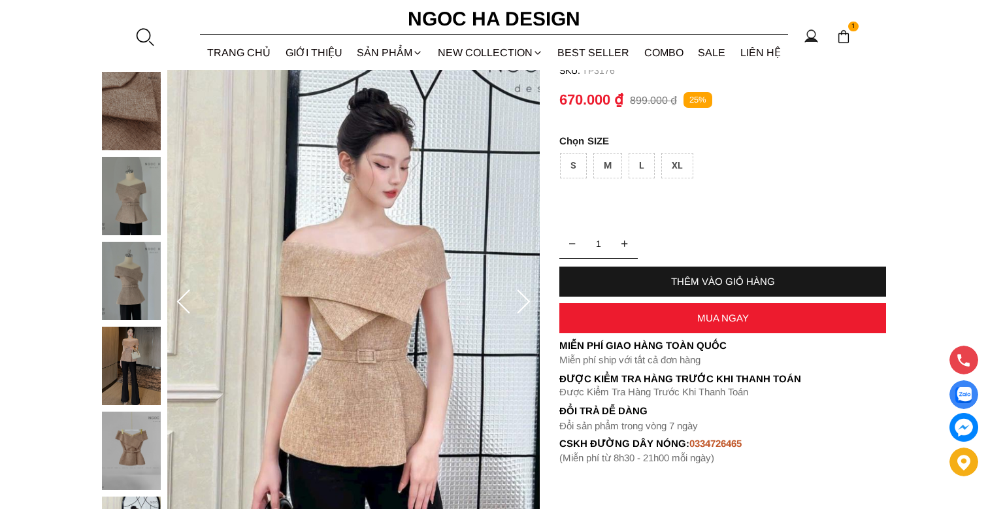
click at [146, 202] on img at bounding box center [131, 196] width 59 height 78
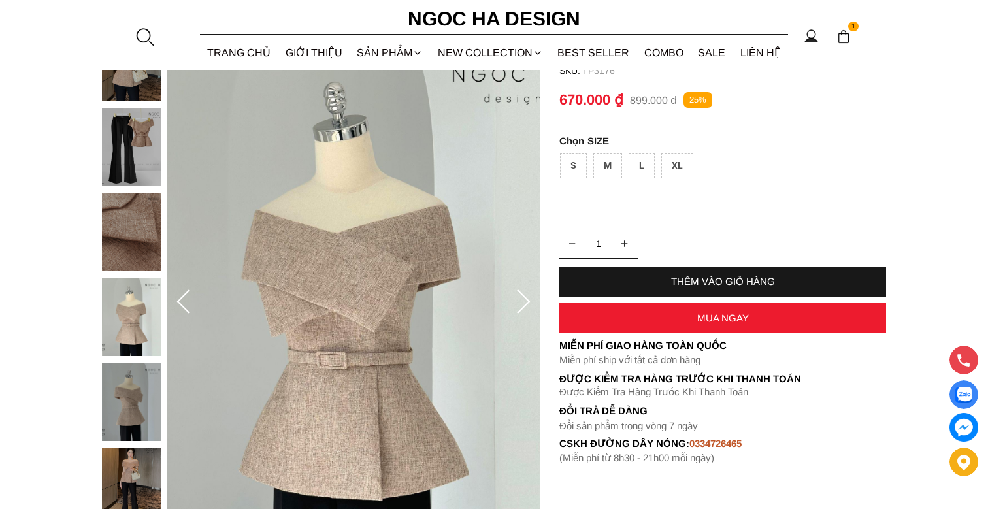
click at [123, 142] on div at bounding box center [134, 363] width 65 height 680
click at [131, 143] on img at bounding box center [131, 147] width 59 height 78
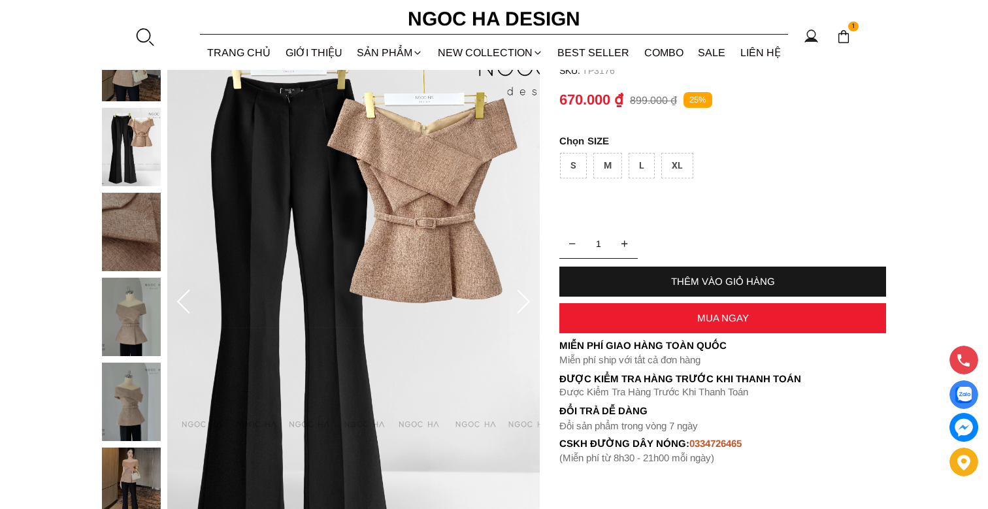
scroll to position [65, 0]
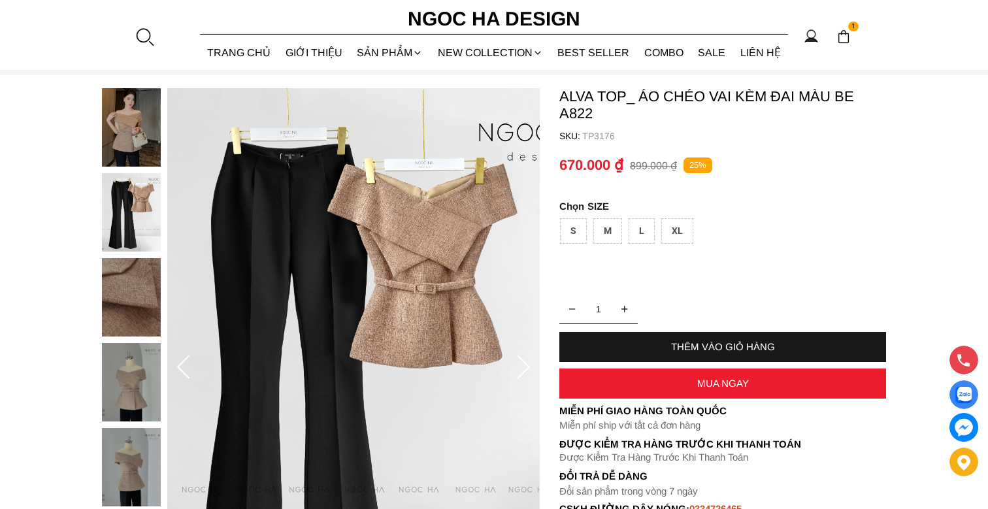
click at [125, 137] on img at bounding box center [131, 127] width 59 height 78
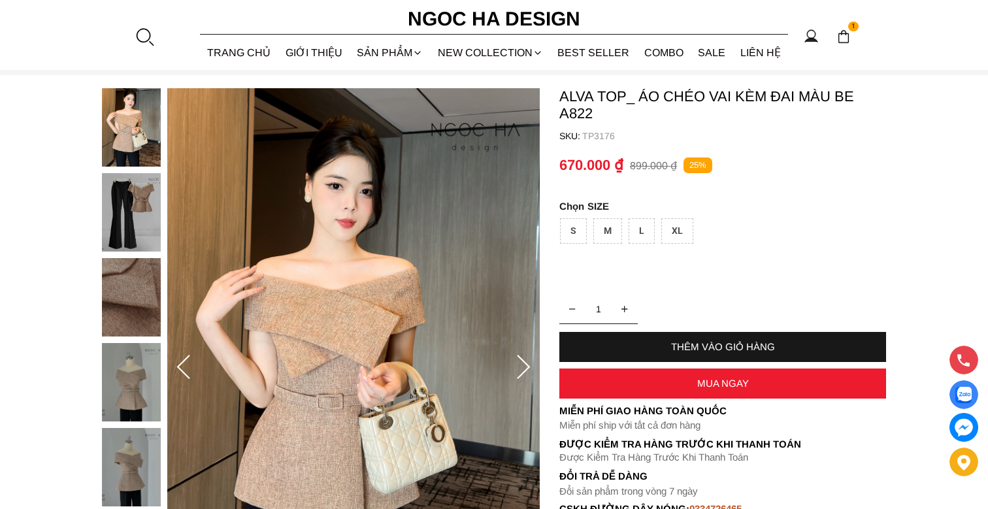
scroll to position [196, 0]
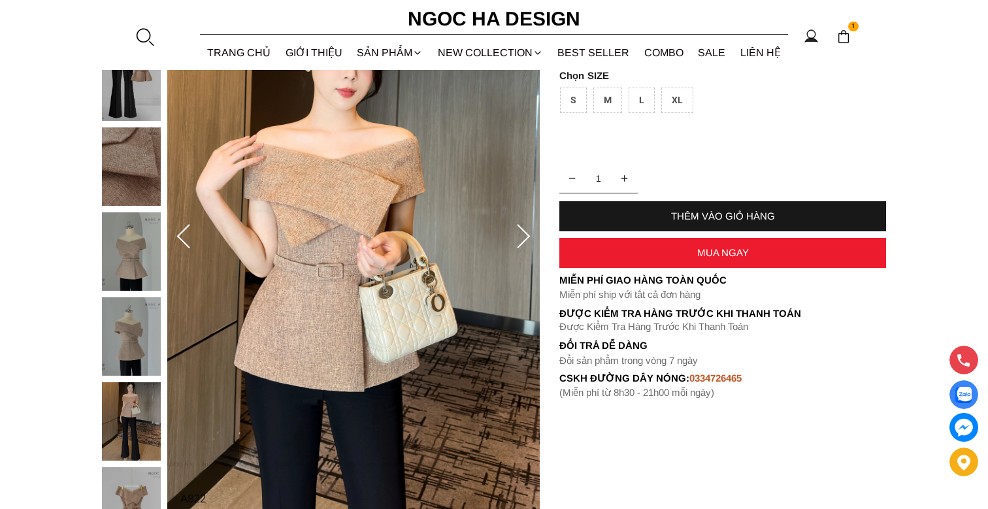
click at [137, 172] on img at bounding box center [131, 166] width 59 height 78
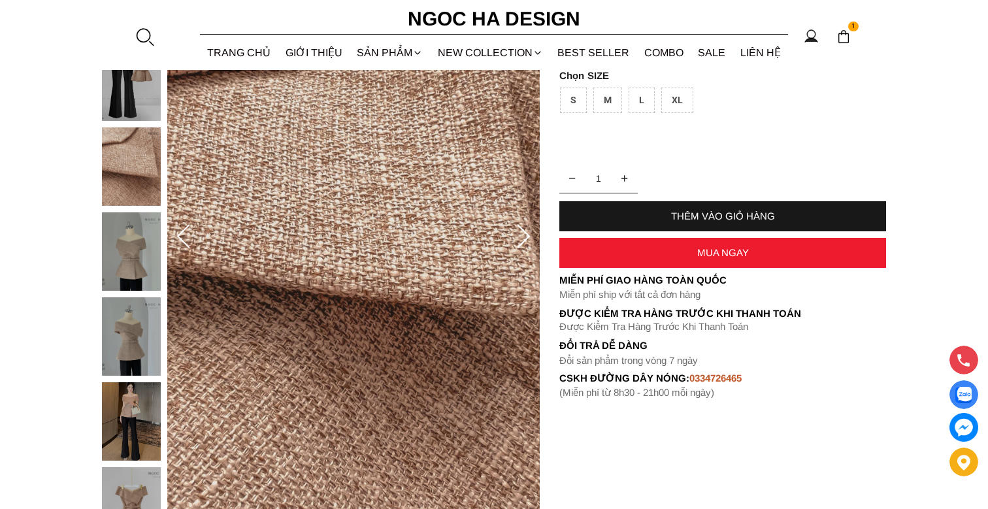
click at [131, 250] on img at bounding box center [131, 251] width 59 height 78
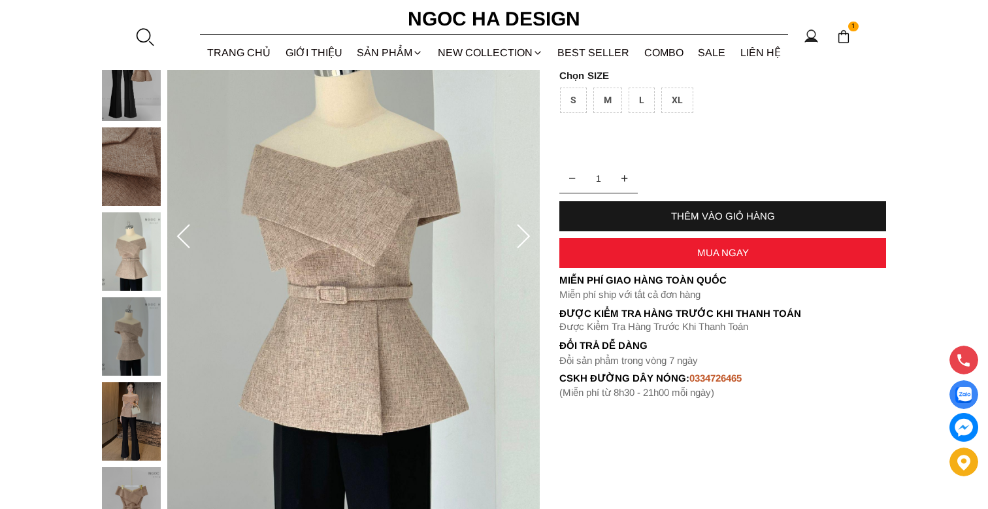
click at [873, 506] on section "Alva Top_ Áo chéo Vai Kèm Đai Màu Be A822 SKU: TP3176 1 THÊM VÀO GIỎ HÀNG Miễn …" at bounding box center [494, 236] width 988 height 585
click at [123, 320] on img at bounding box center [131, 336] width 59 height 78
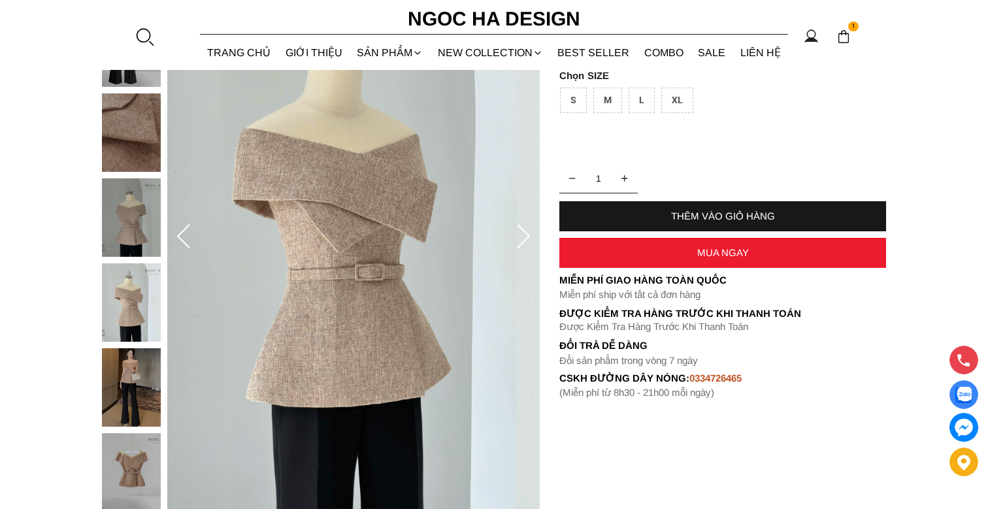
drag, startPoint x: 122, startPoint y: 373, endPoint x: 109, endPoint y: 354, distance: 22.5
click at [122, 373] on div at bounding box center [134, 264] width 65 height 680
click at [131, 372] on div at bounding box center [134, 264] width 65 height 680
click at [137, 453] on img at bounding box center [131, 472] width 59 height 78
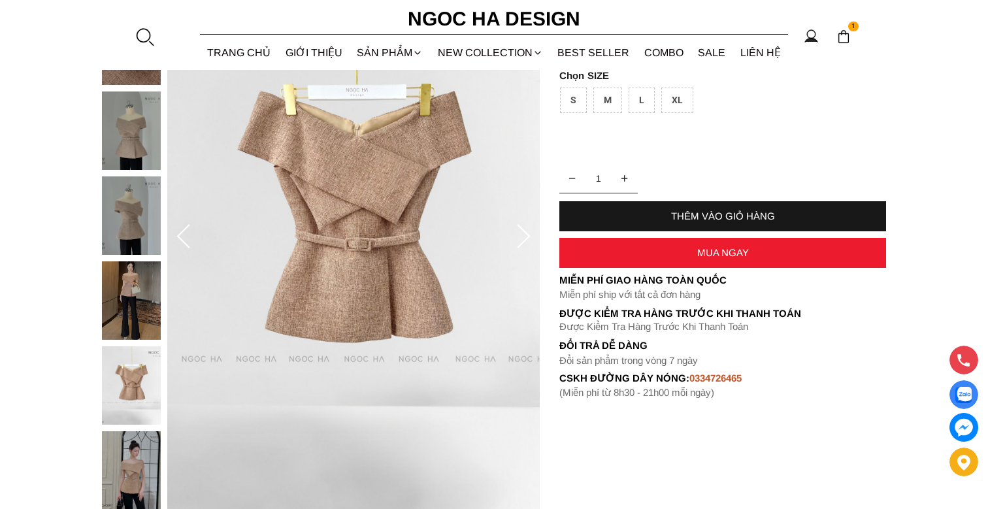
click at [134, 282] on div at bounding box center [134, 177] width 65 height 680
click at [134, 282] on img at bounding box center [131, 300] width 59 height 78
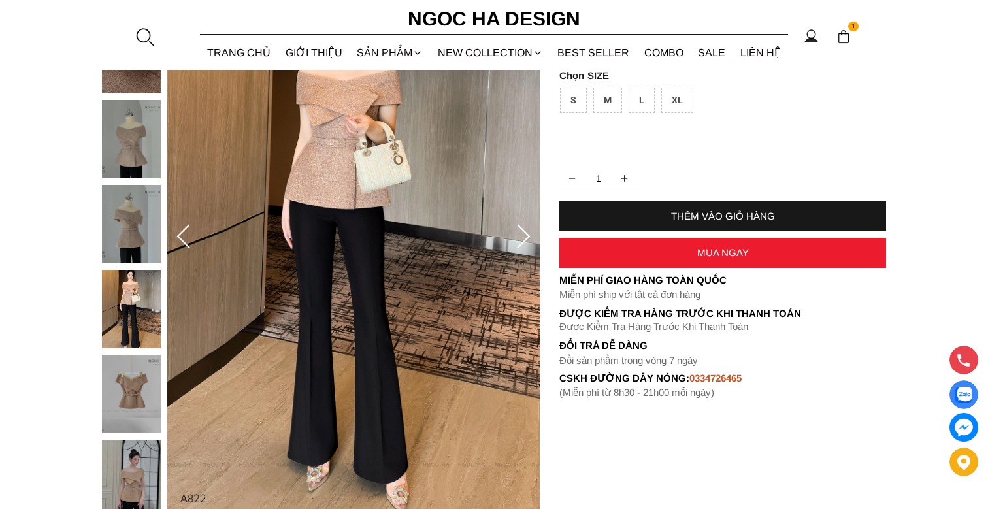
scroll to position [65, 0]
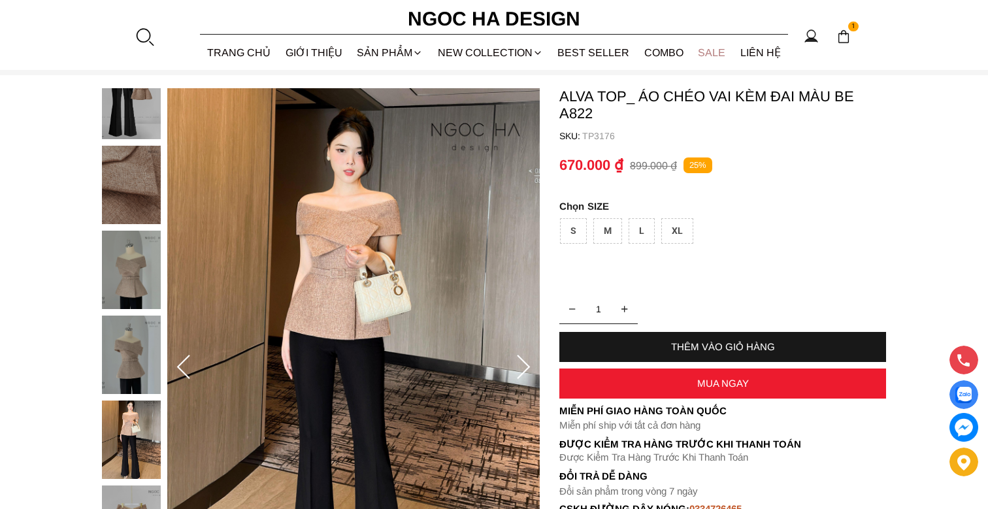
click at [704, 54] on link "SALE" at bounding box center [712, 52] width 42 height 35
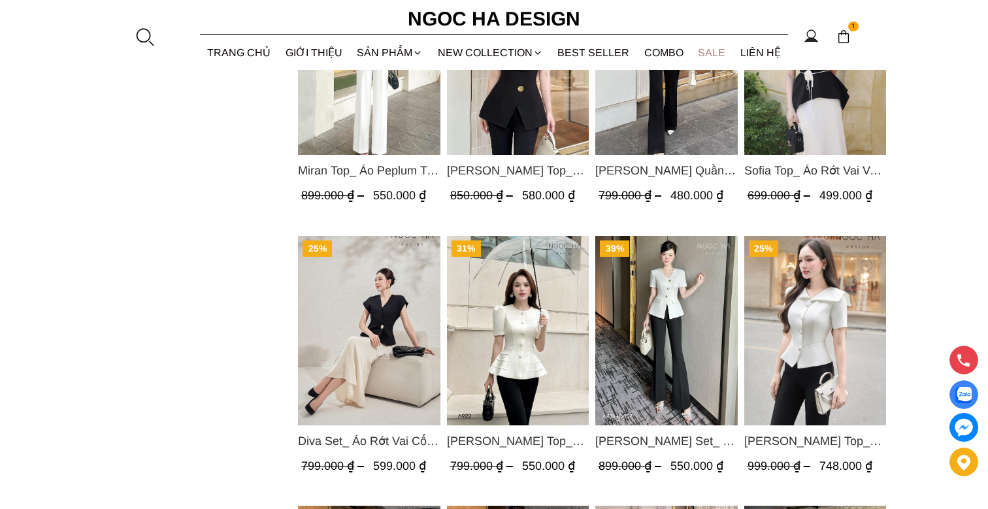
scroll to position [1046, 0]
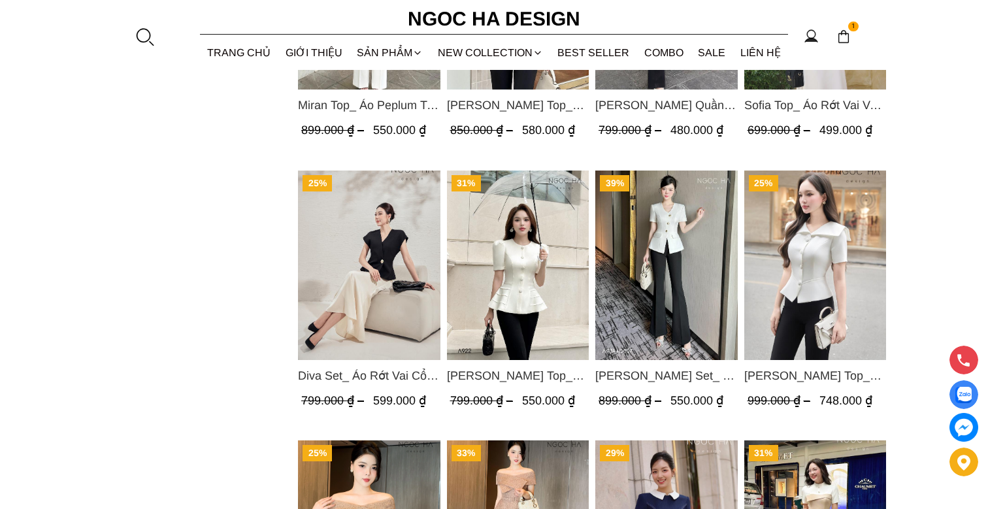
click at [797, 379] on span "[PERSON_NAME] Top_ Áo Vest Cách Điệu Cổ Ngang Vạt Chéo Tay Cộc Màu Trắng A936" at bounding box center [815, 376] width 142 height 18
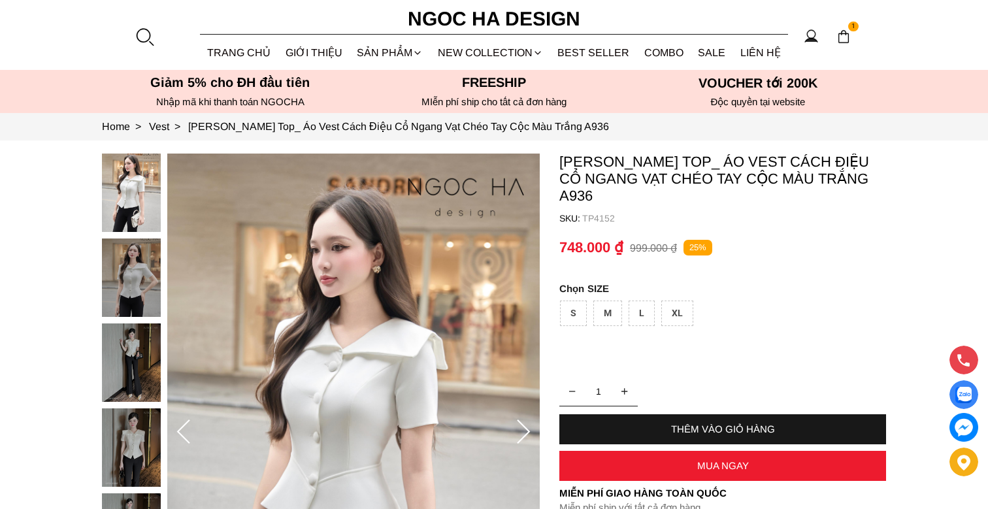
scroll to position [131, 0]
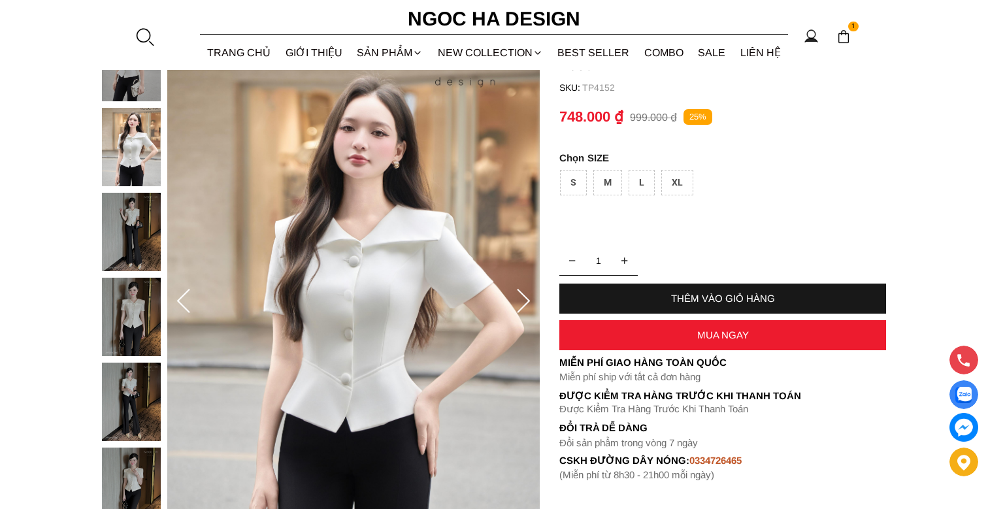
click at [144, 324] on img at bounding box center [131, 317] width 59 height 78
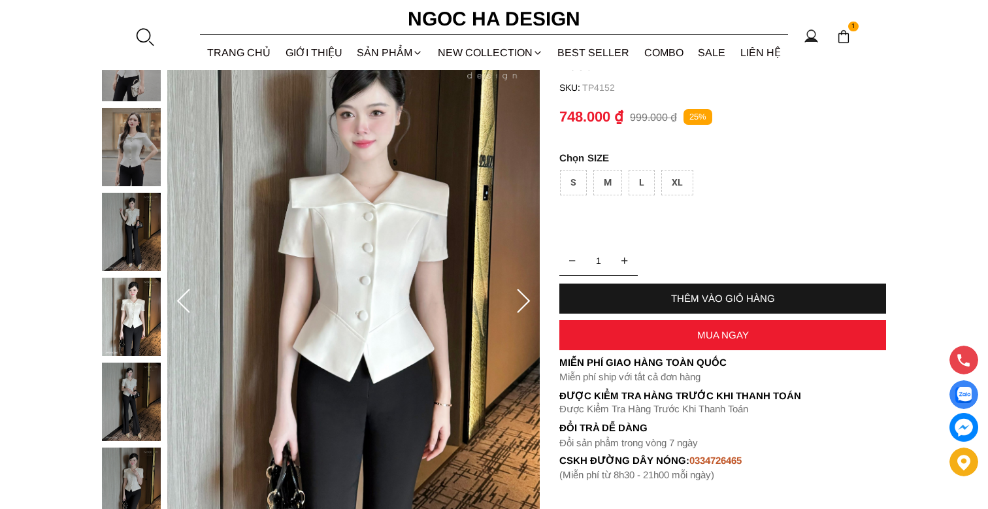
scroll to position [327, 0]
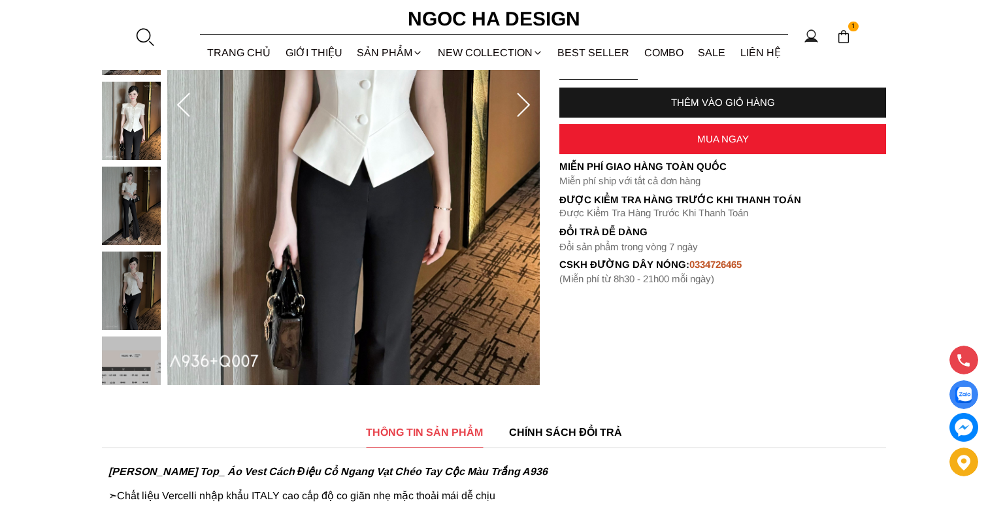
click at [147, 314] on img at bounding box center [131, 291] width 59 height 78
